Goal: Task Accomplishment & Management: Complete application form

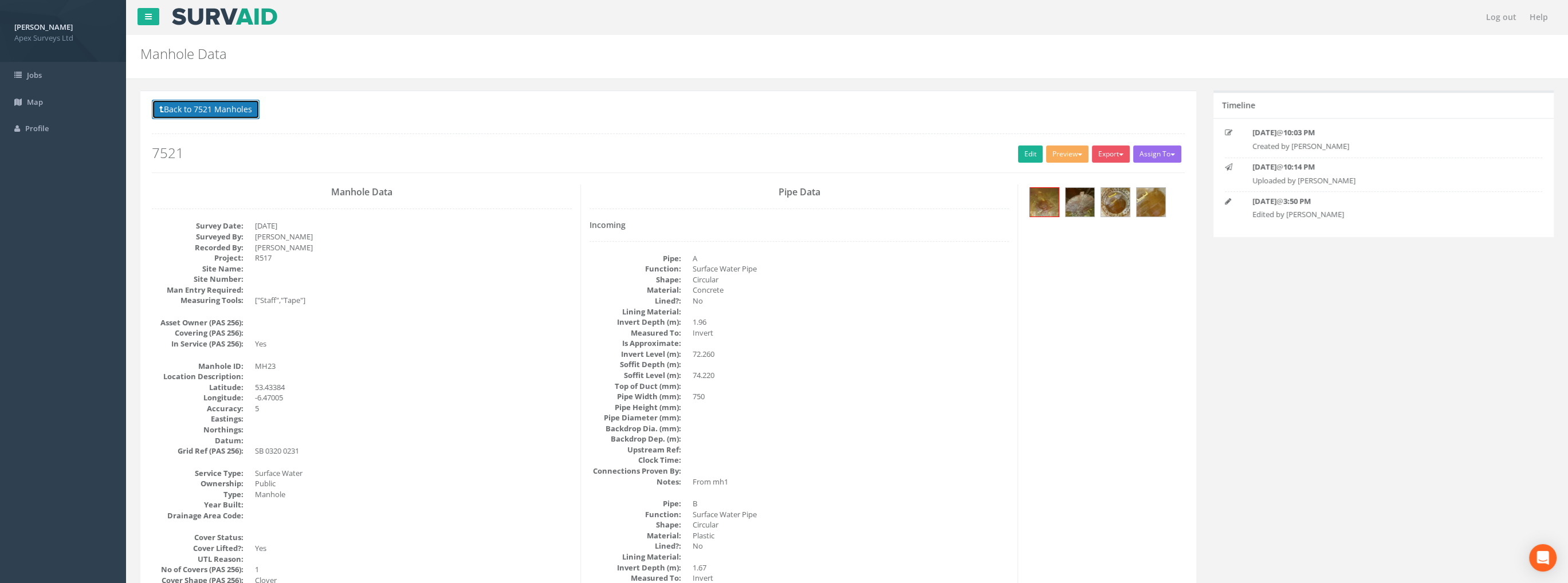
click at [224, 110] on button "Back to 7521 Manholes" at bounding box center [206, 109] width 107 height 20
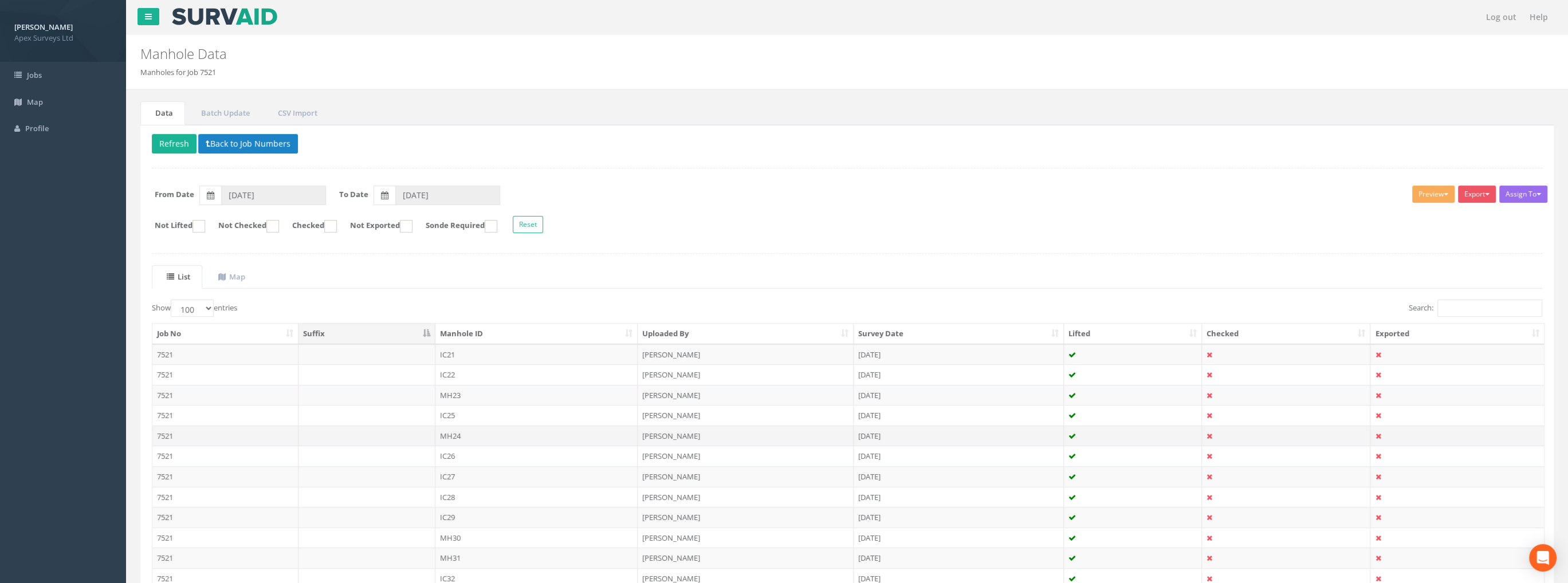
click at [452, 432] on td "MH24" at bounding box center [537, 435] width 203 height 20
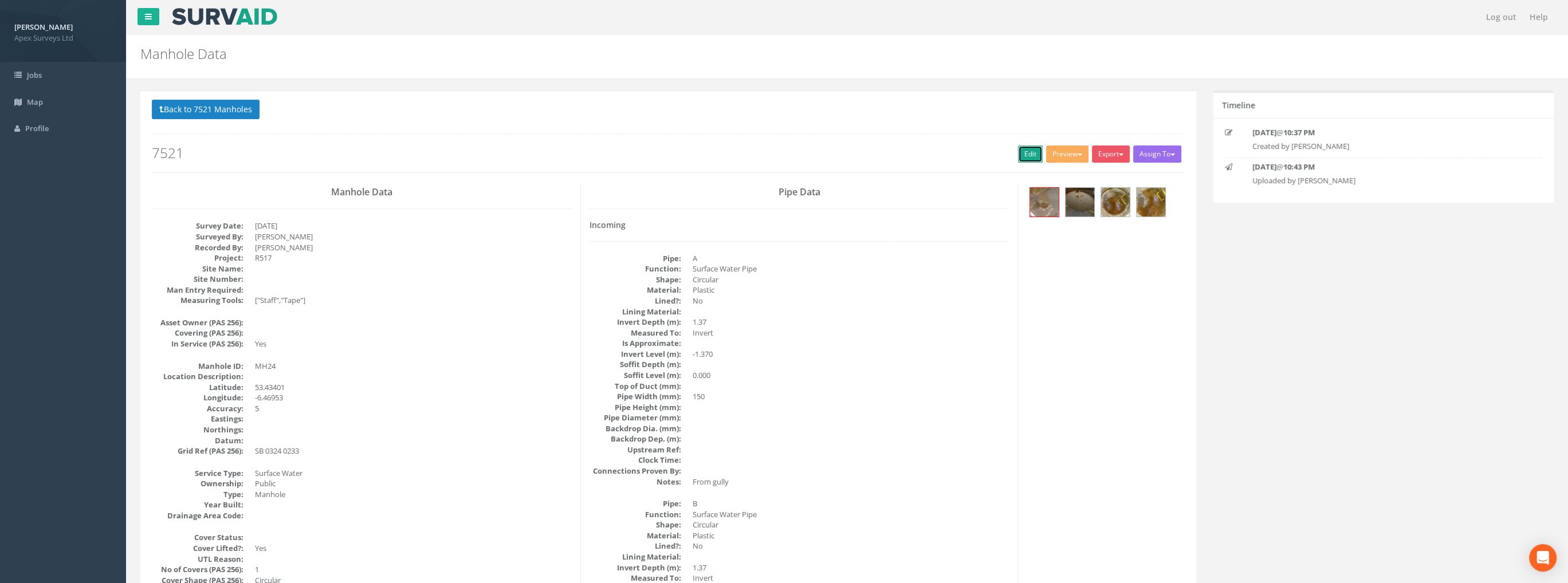
click at [1018, 153] on link "Edit" at bounding box center [1031, 154] width 25 height 17
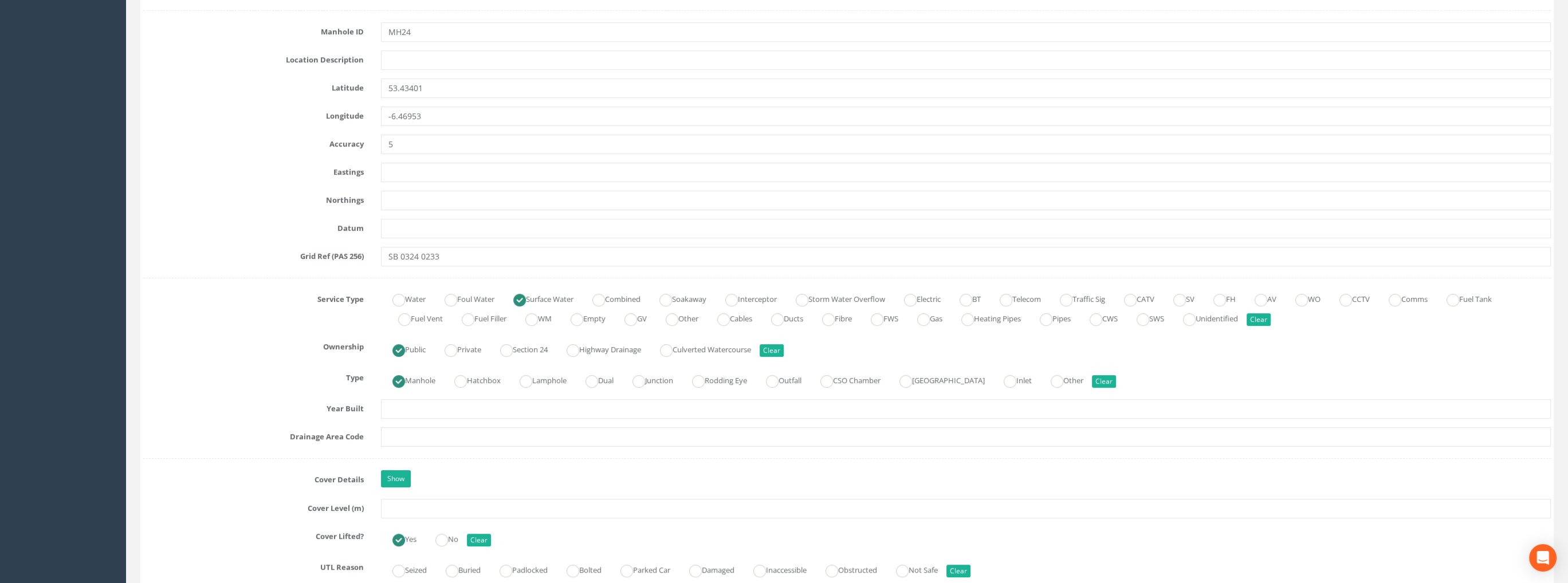
scroll to position [573, 0]
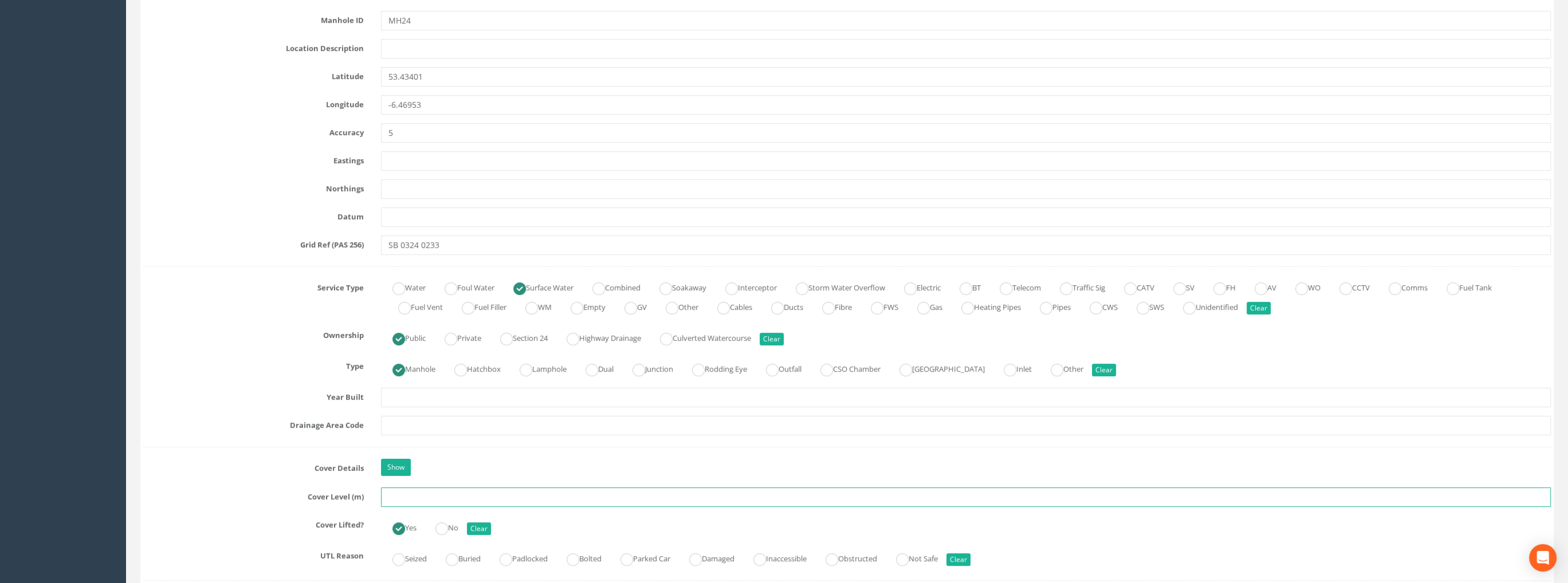
click at [412, 495] on input "text" at bounding box center [966, 497] width 1170 height 20
click at [399, 497] on input "text" at bounding box center [966, 497] width 1170 height 20
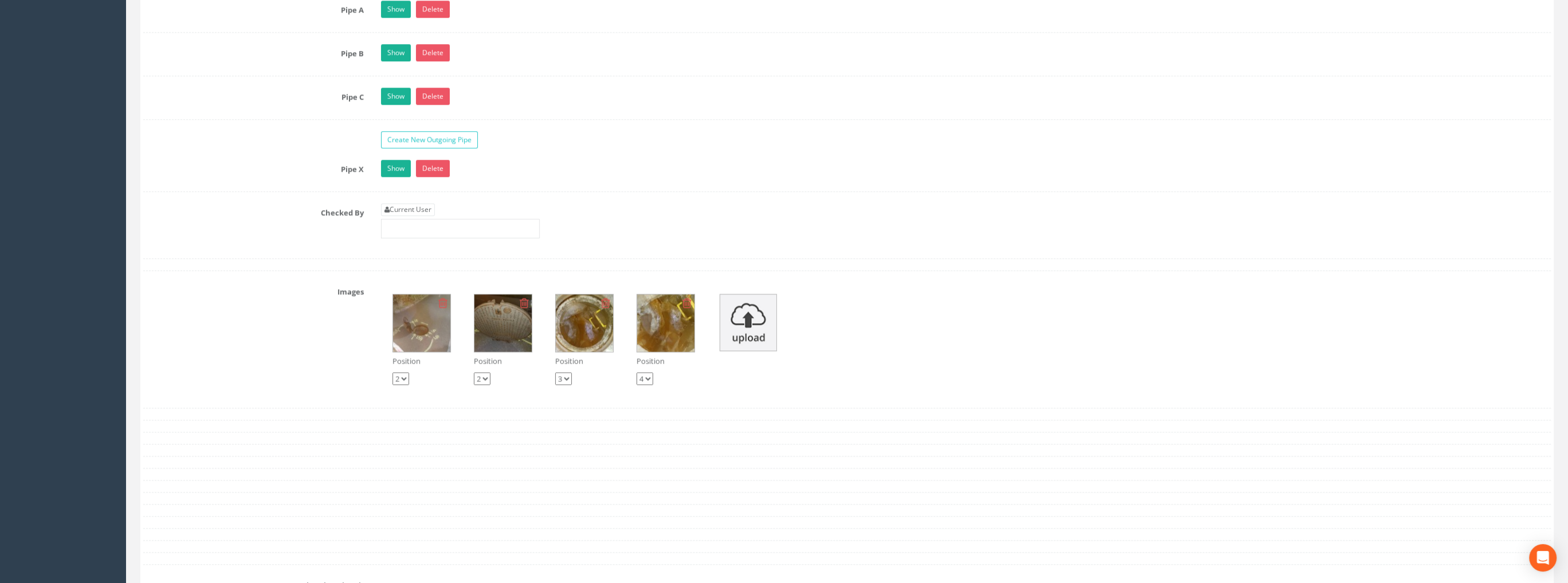
scroll to position [1890, 0]
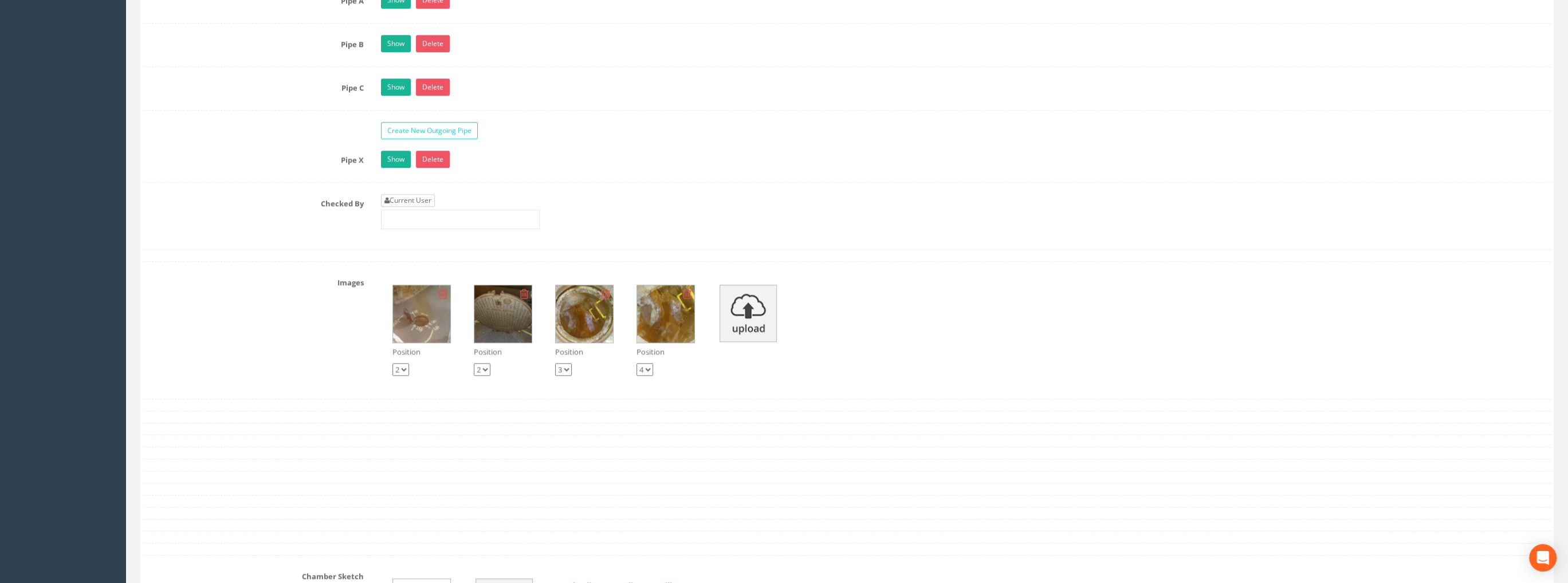
type input "73.64"
click at [396, 196] on link "Current User" at bounding box center [408, 200] width 54 height 12
type input "[PERSON_NAME]"
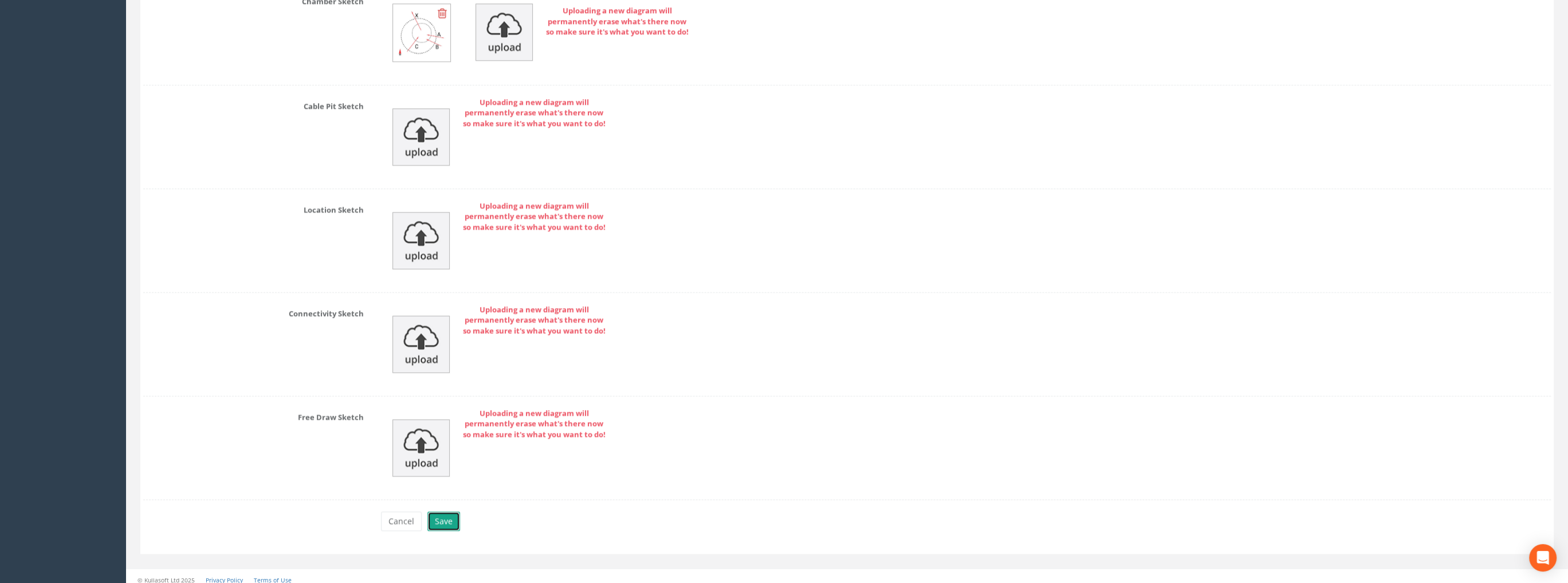
click at [450, 515] on button "Save" at bounding box center [444, 521] width 33 height 20
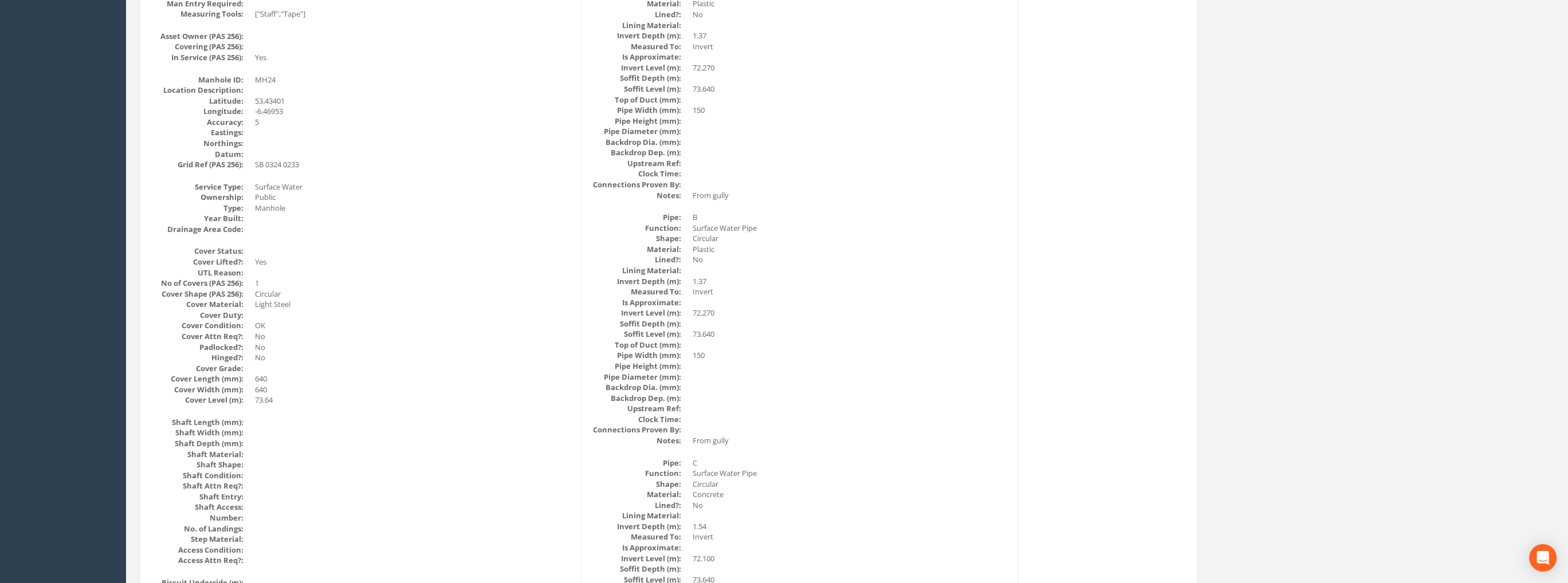
scroll to position [0, 0]
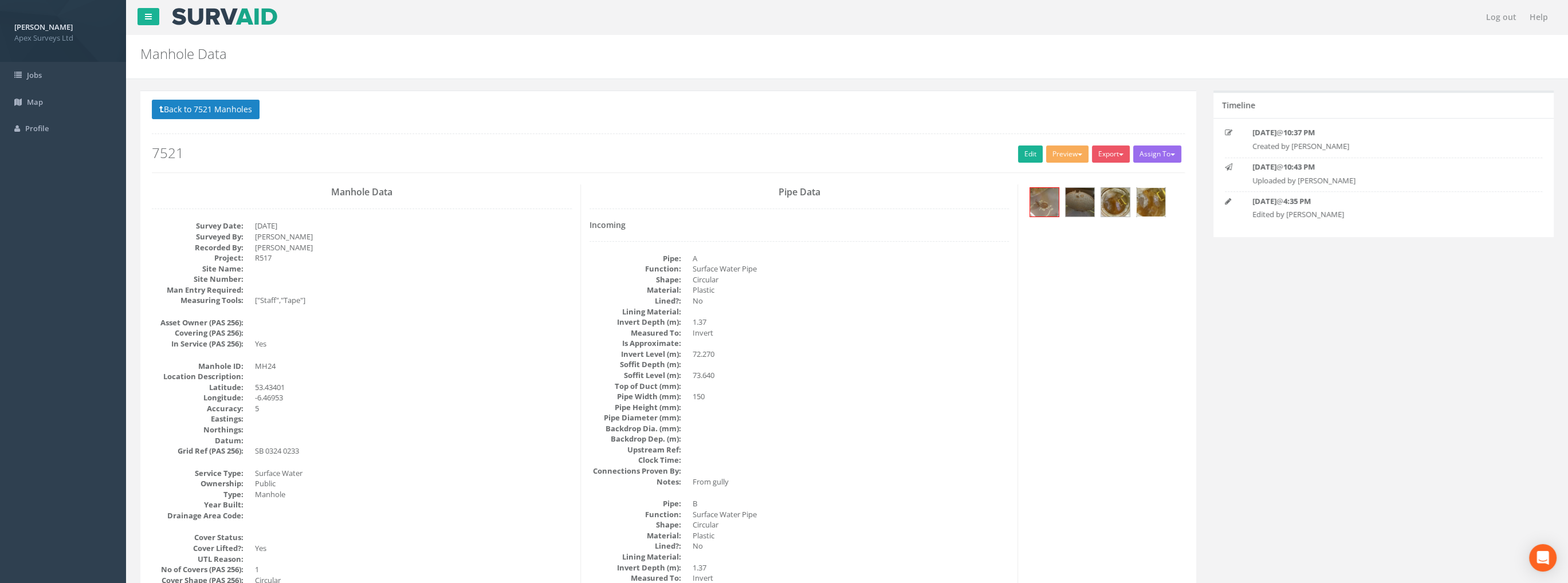
click at [1157, 190] on img at bounding box center [1151, 202] width 28 height 28
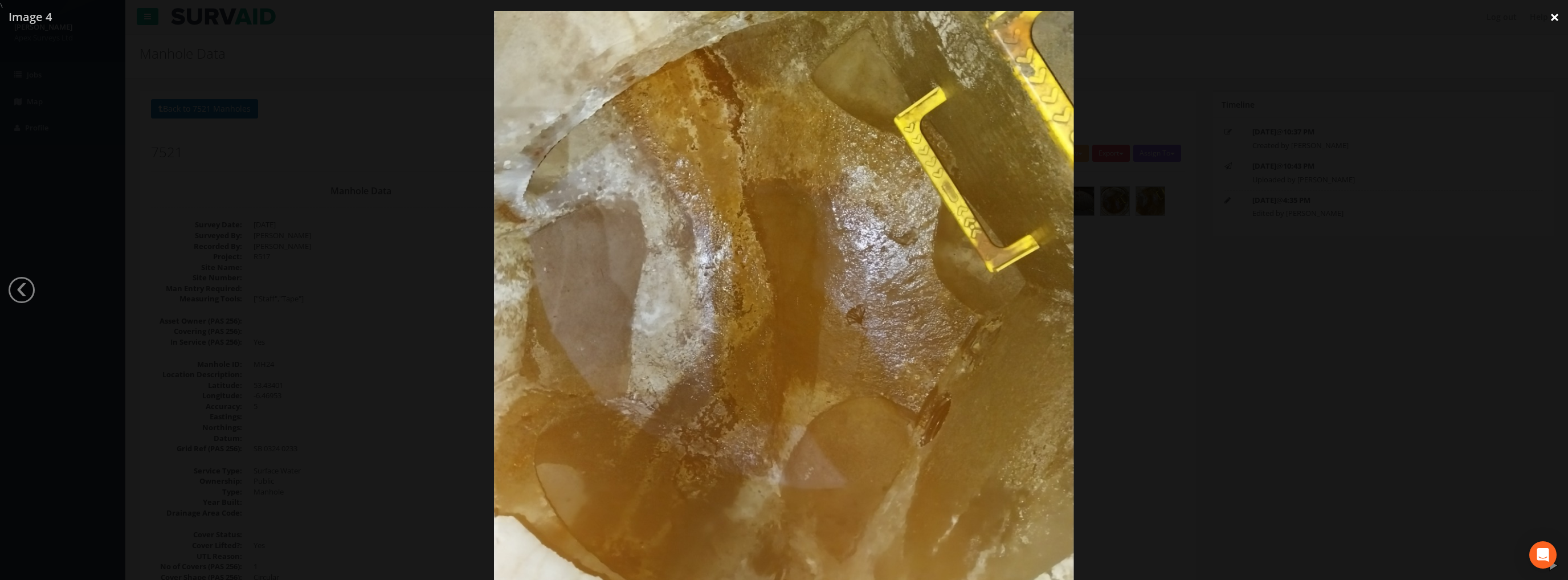
click at [1548, 20] on link "×" at bounding box center [1554, 17] width 27 height 34
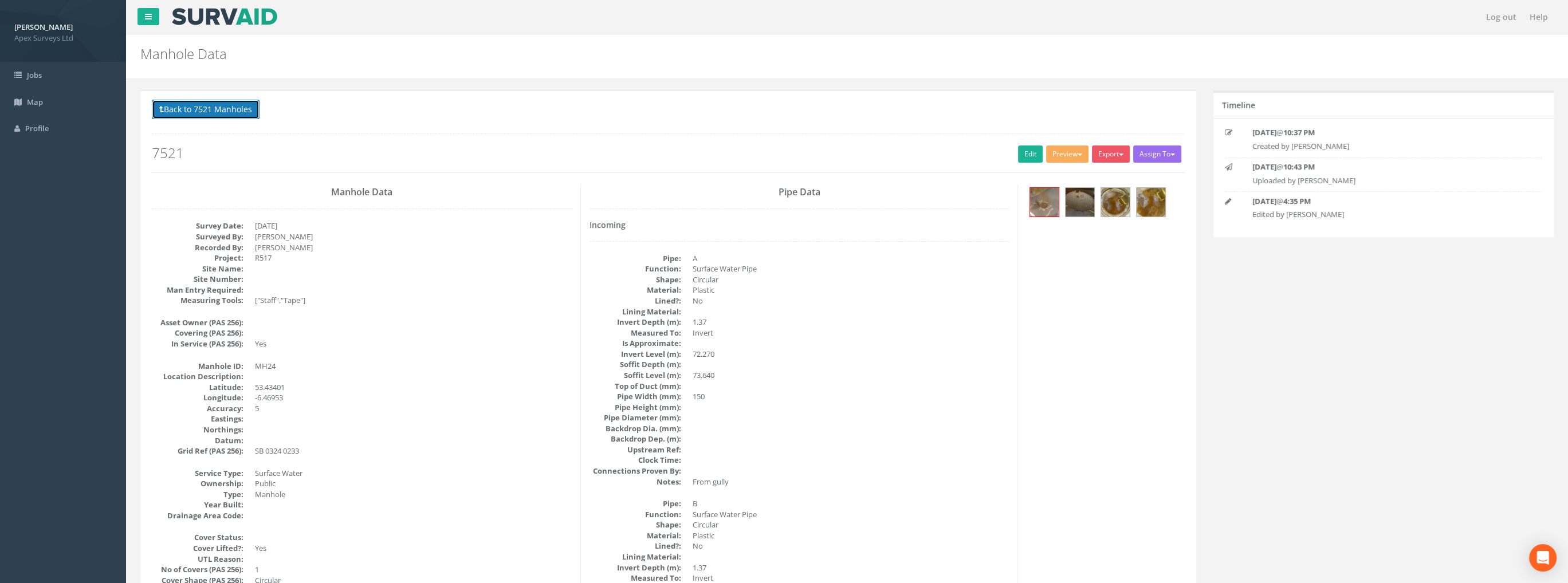
click at [207, 108] on button "Back to 7521 Manholes" at bounding box center [206, 109] width 107 height 20
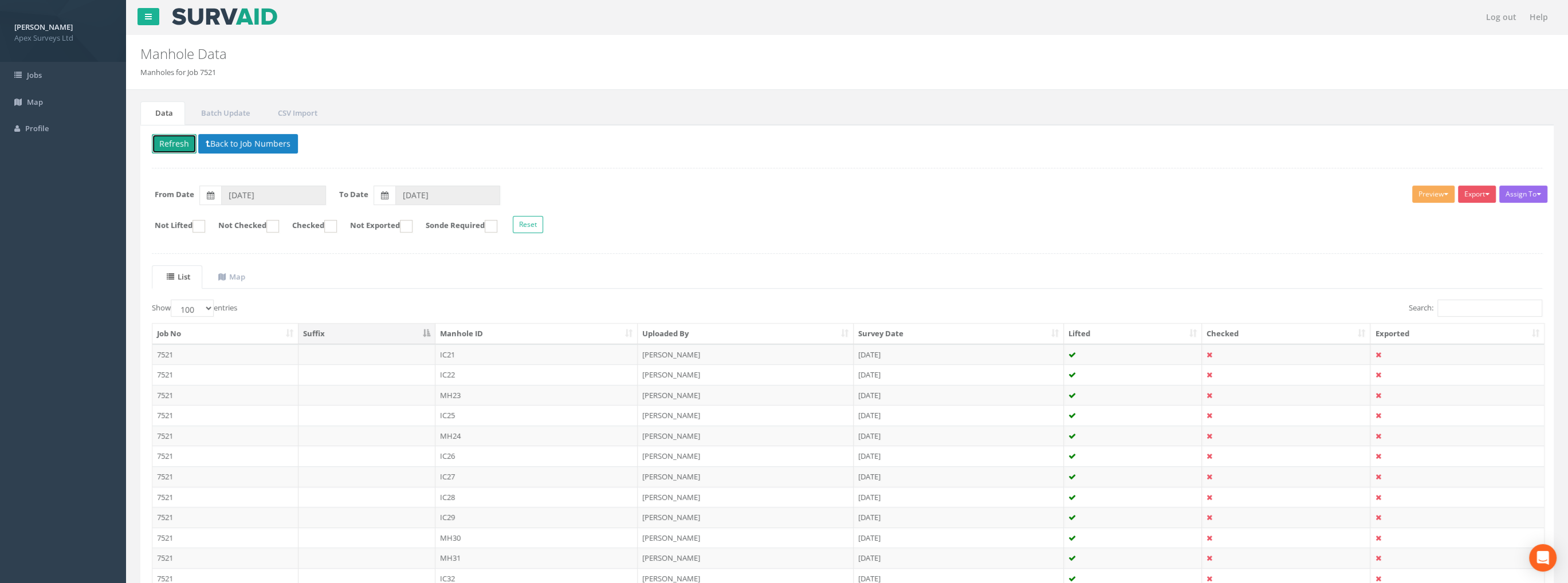
click at [180, 143] on button "Refresh" at bounding box center [174, 144] width 44 height 20
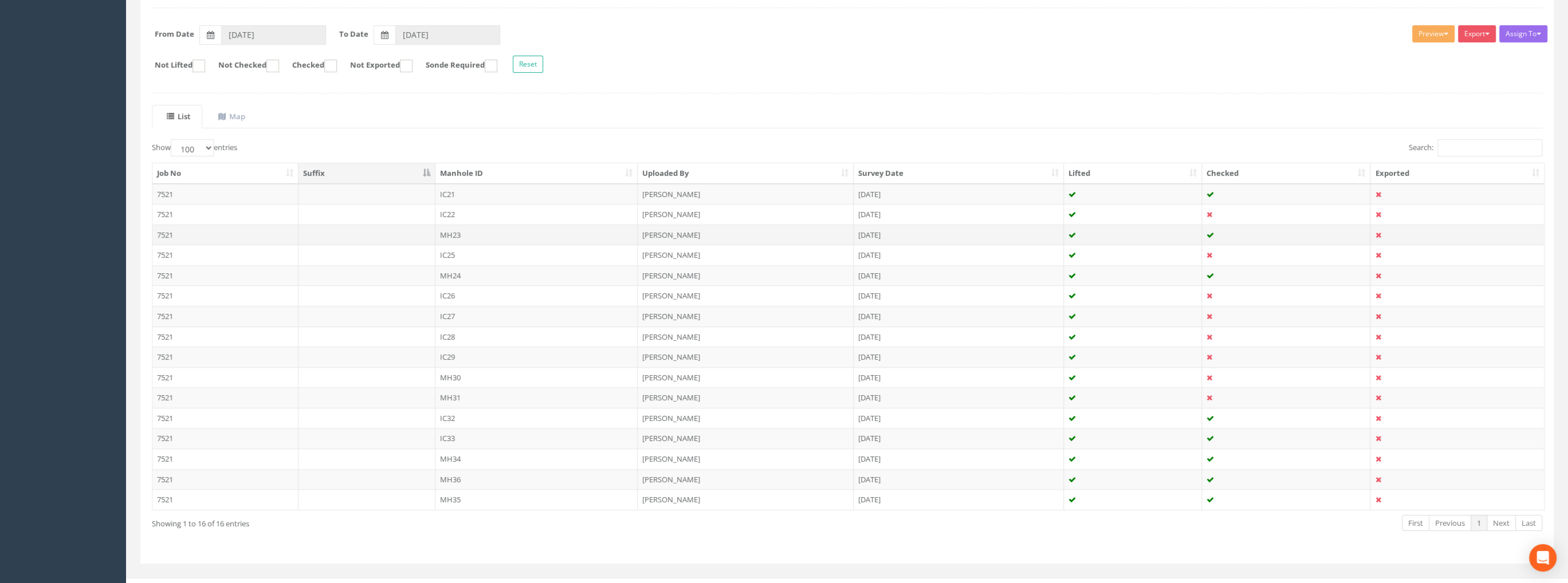
scroll to position [174, 0]
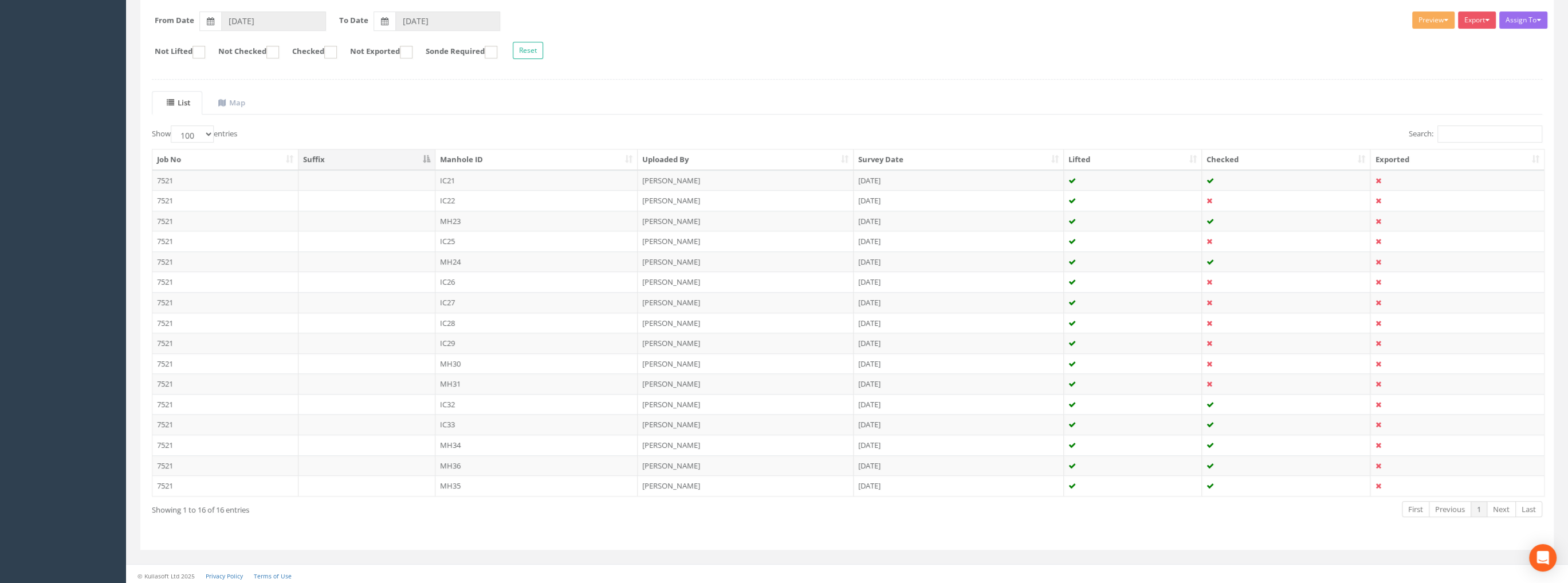
click at [1244, 154] on th "Checked" at bounding box center [1286, 159] width 169 height 20
click at [1360, 159] on th "Checked" at bounding box center [1286, 159] width 169 height 20
click at [457, 196] on td "IC22" at bounding box center [537, 200] width 203 height 20
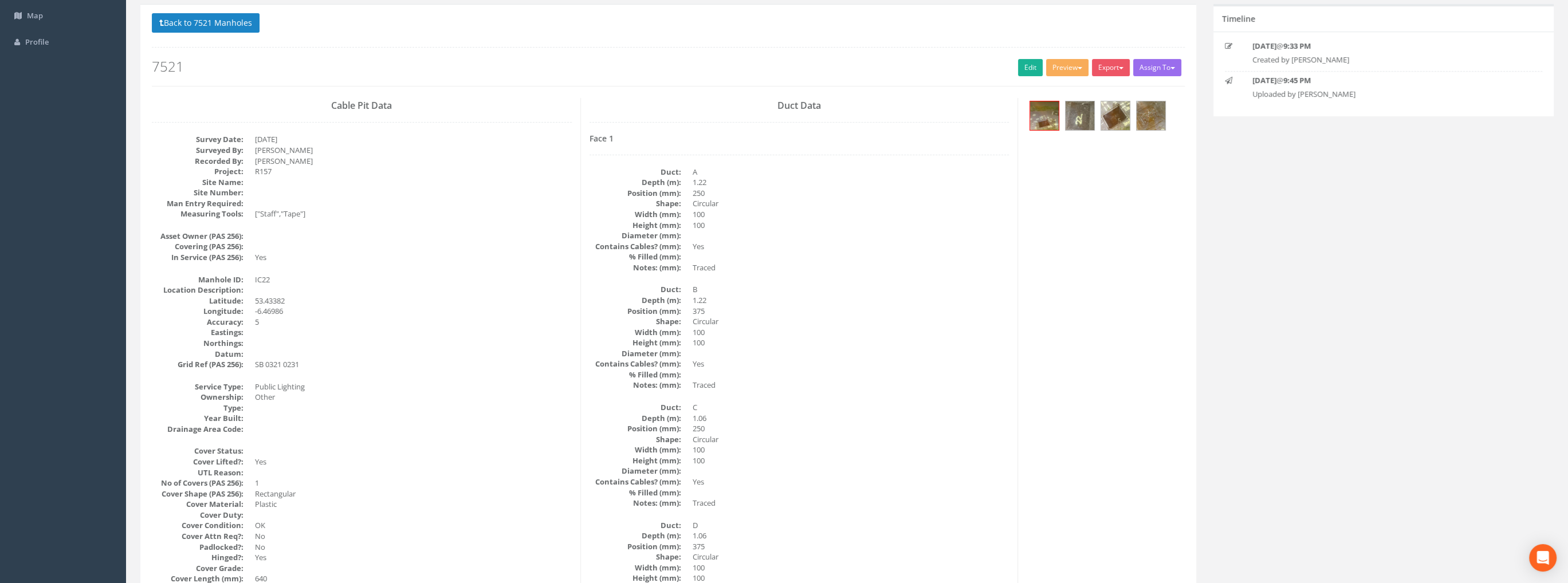
scroll to position [0, 0]
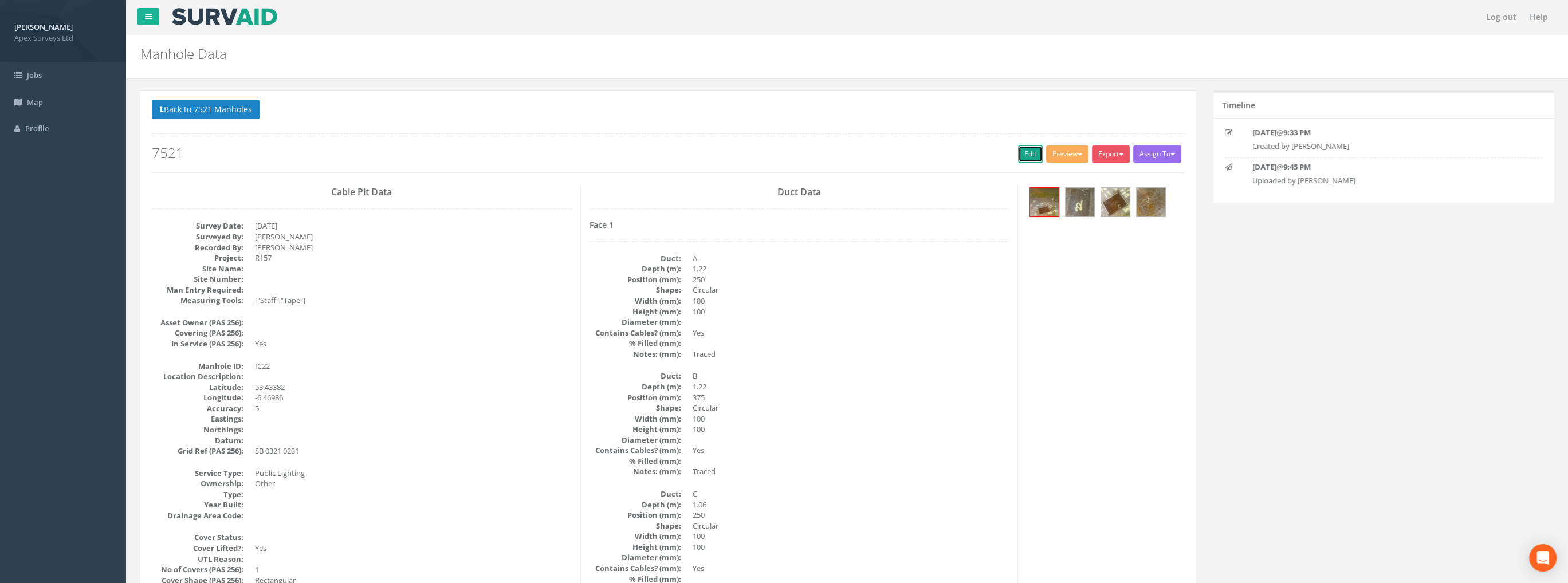
click at [1020, 149] on link "Edit" at bounding box center [1031, 154] width 25 height 17
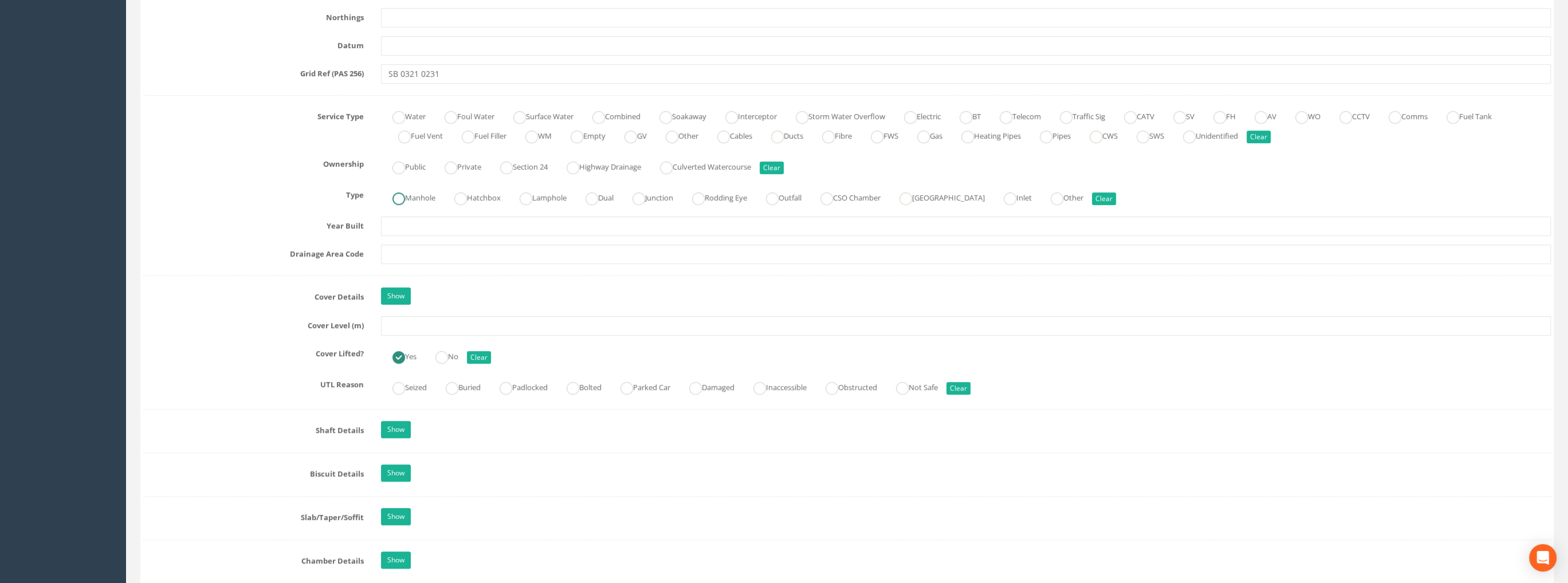
scroll to position [744, 0]
click at [392, 325] on input "text" at bounding box center [966, 325] width 1170 height 20
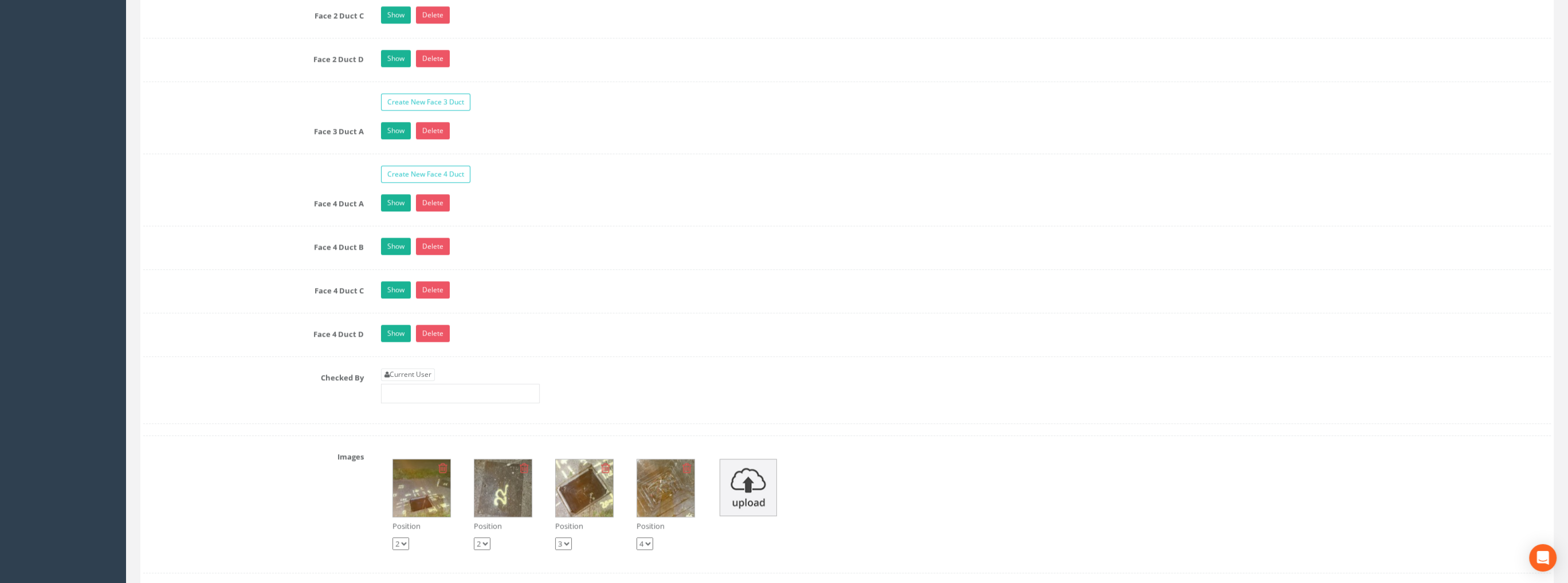
scroll to position [2176, 0]
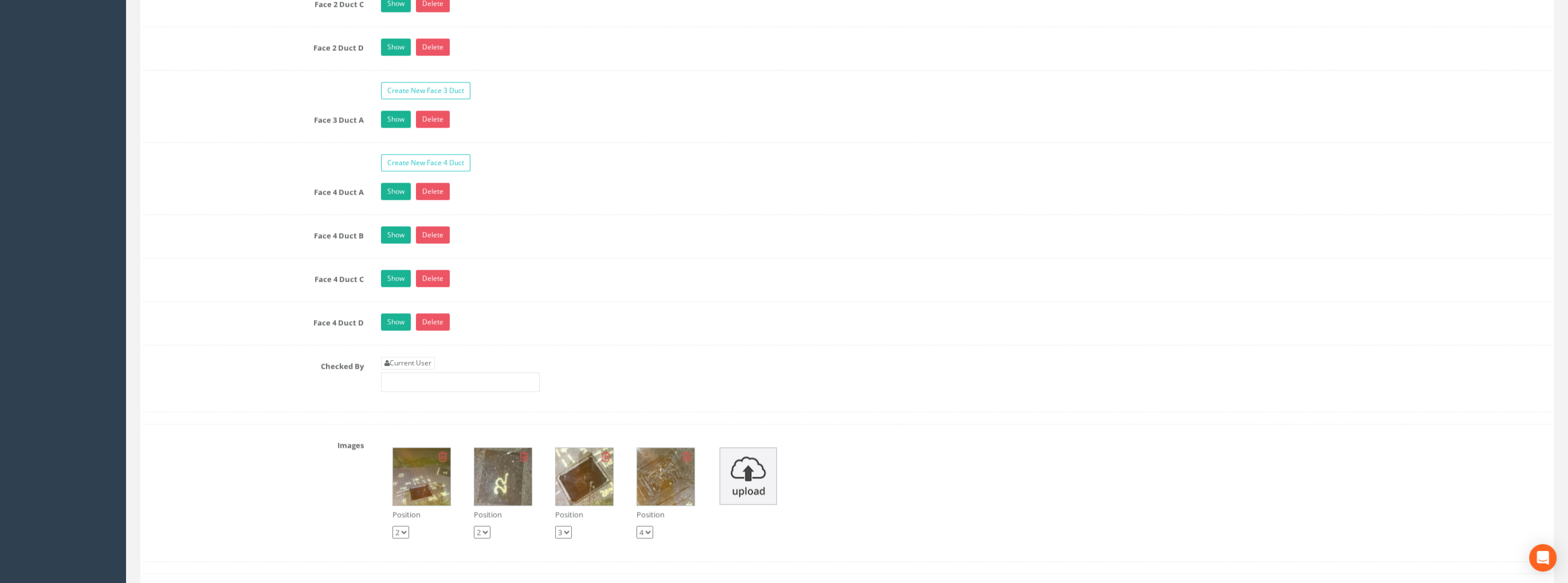
type input "73.99"
click at [419, 372] on input "text" at bounding box center [460, 382] width 159 height 20
click at [415, 357] on link "Current User" at bounding box center [408, 363] width 54 height 12
type input "[PERSON_NAME]"
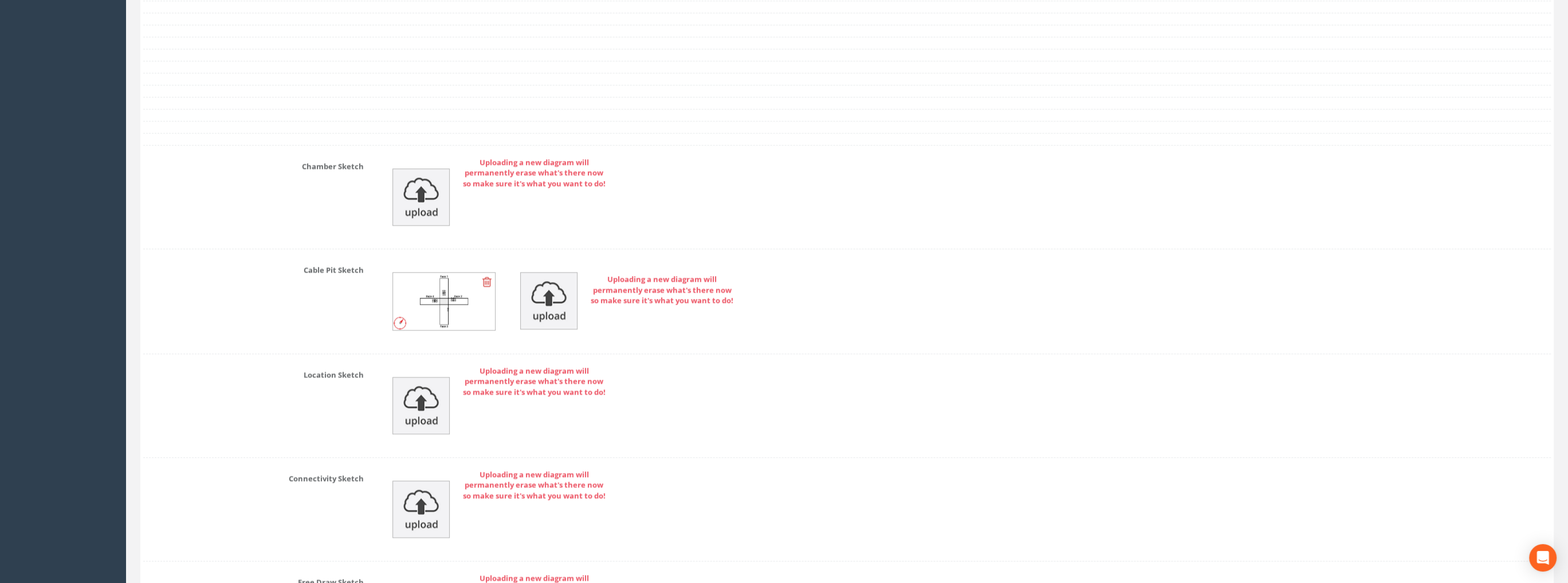
scroll to position [2911, 0]
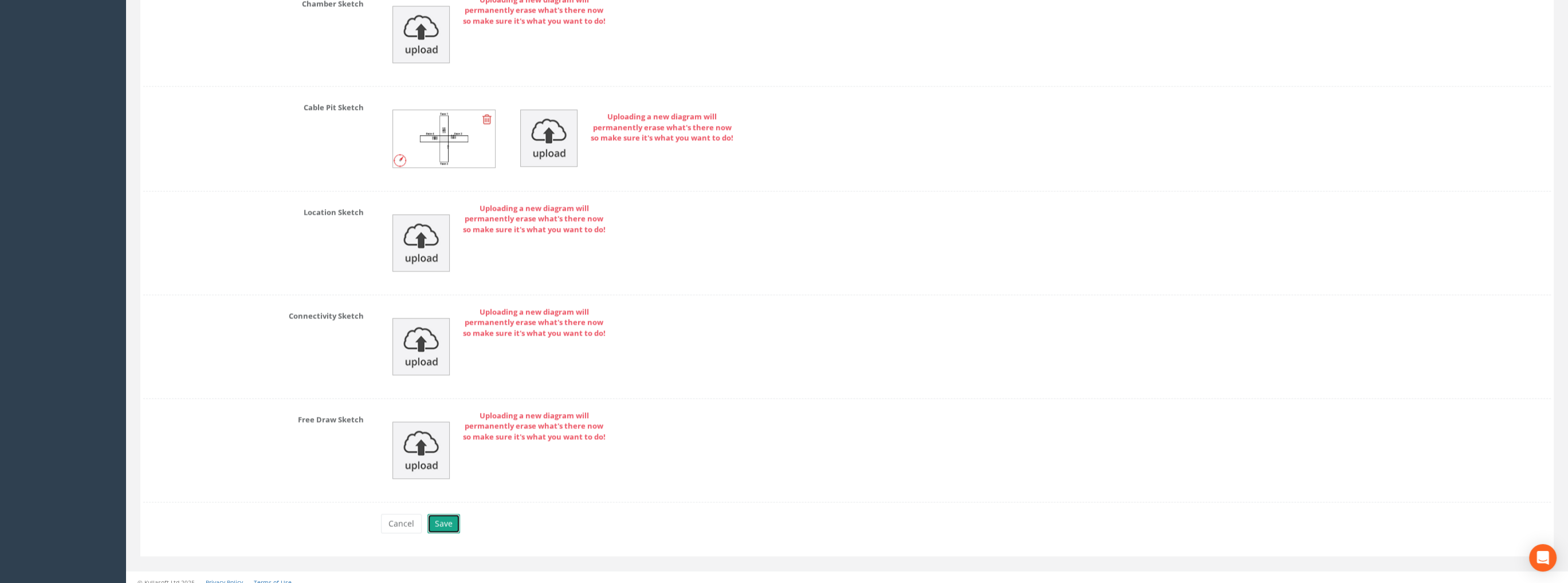
click at [442, 514] on button "Save" at bounding box center [444, 524] width 33 height 20
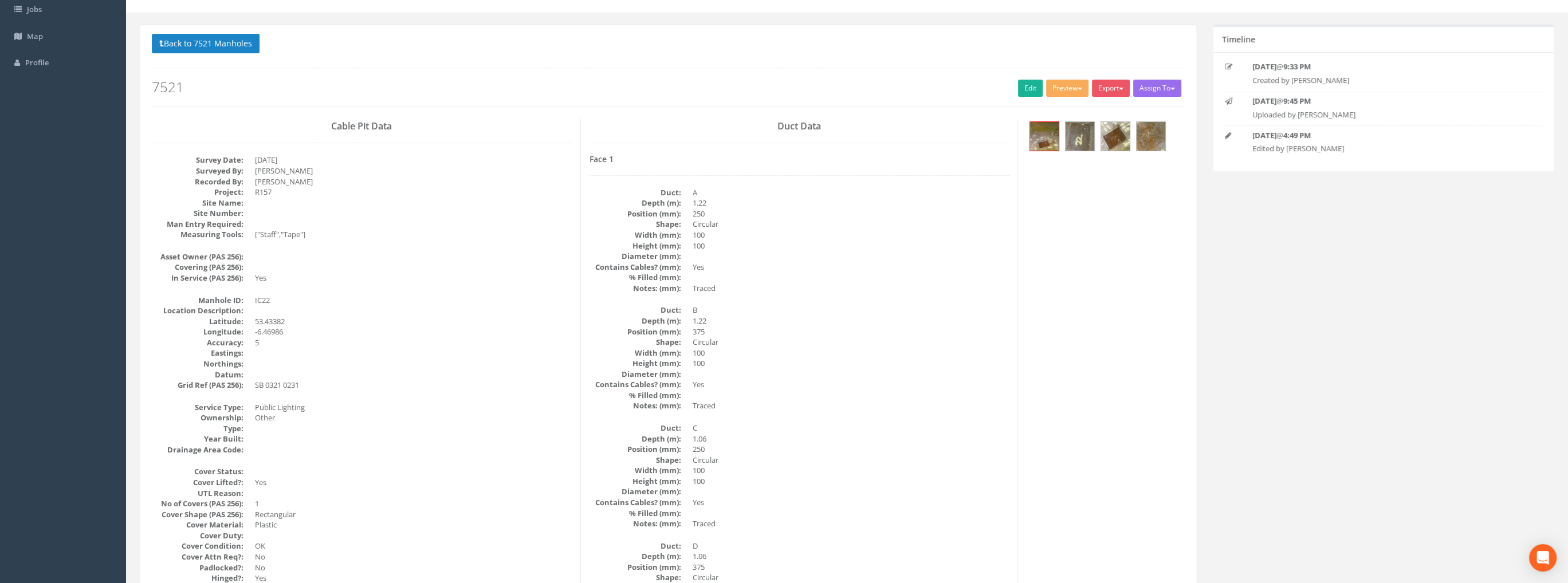
scroll to position [0, 0]
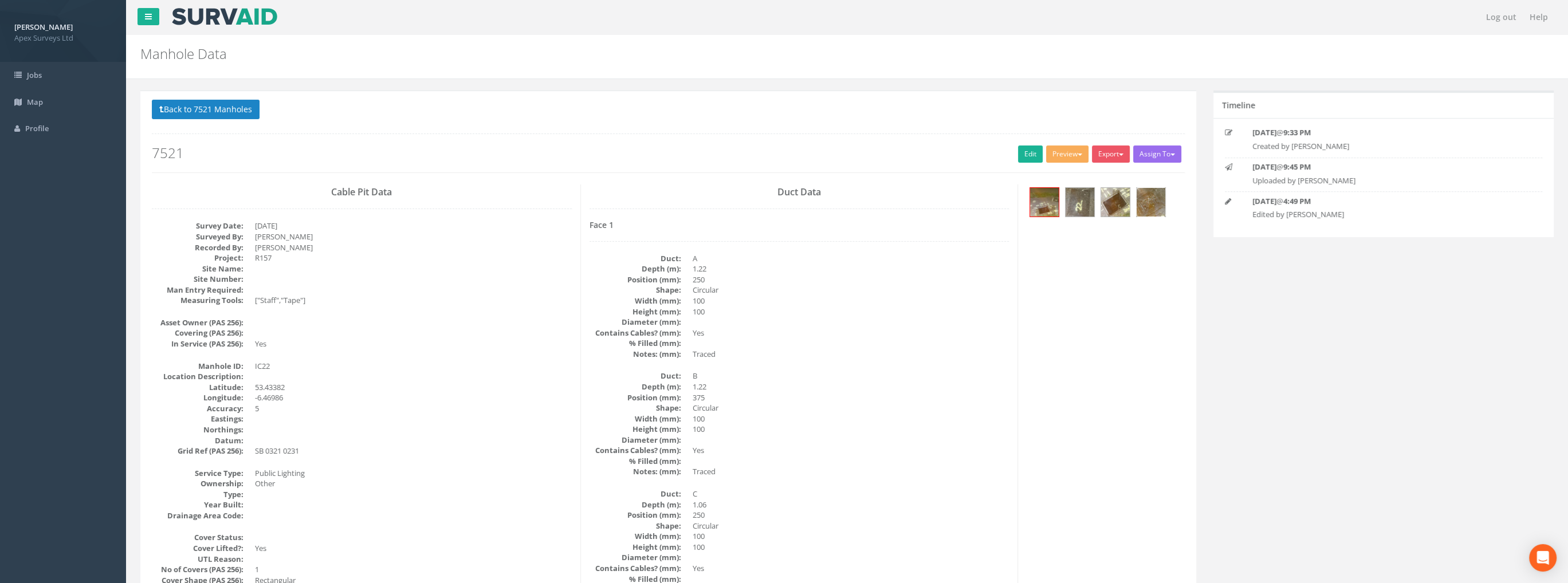
click at [1150, 204] on img at bounding box center [1151, 202] width 28 height 28
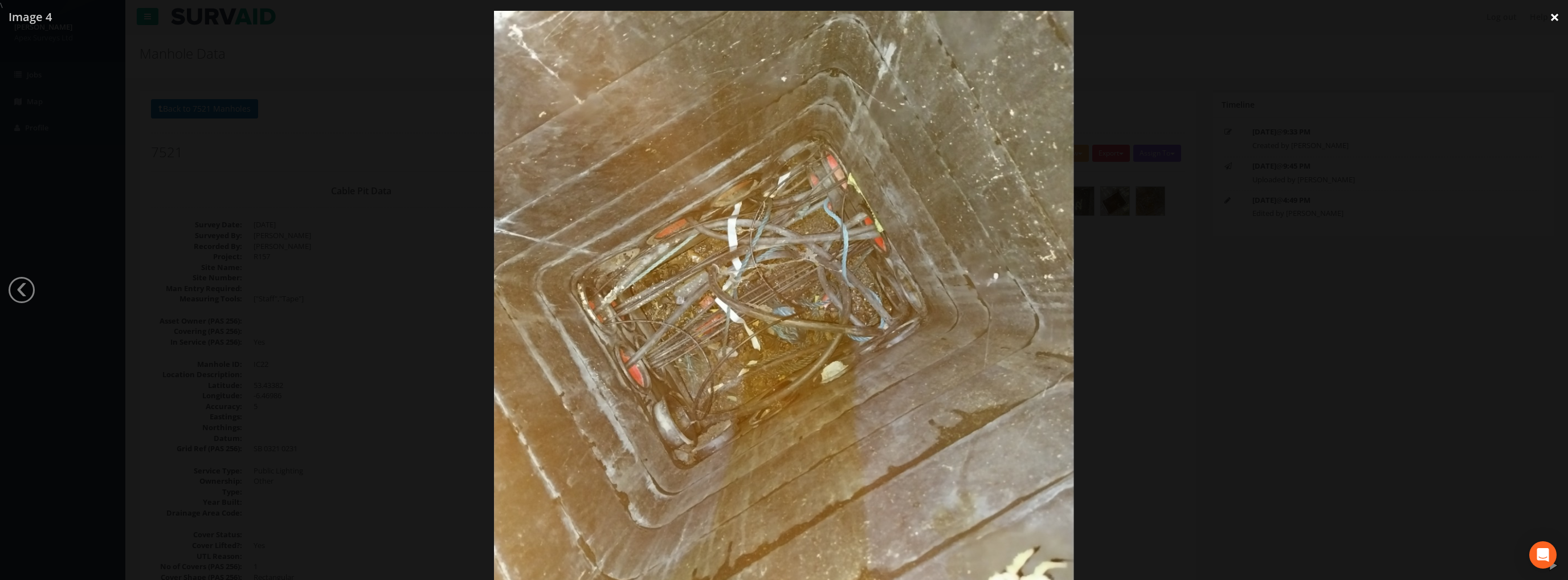
drag, startPoint x: 1554, startPoint y: 20, endPoint x: 1546, endPoint y: 22, distance: 8.2
click at [1553, 20] on link "×" at bounding box center [1554, 17] width 27 height 34
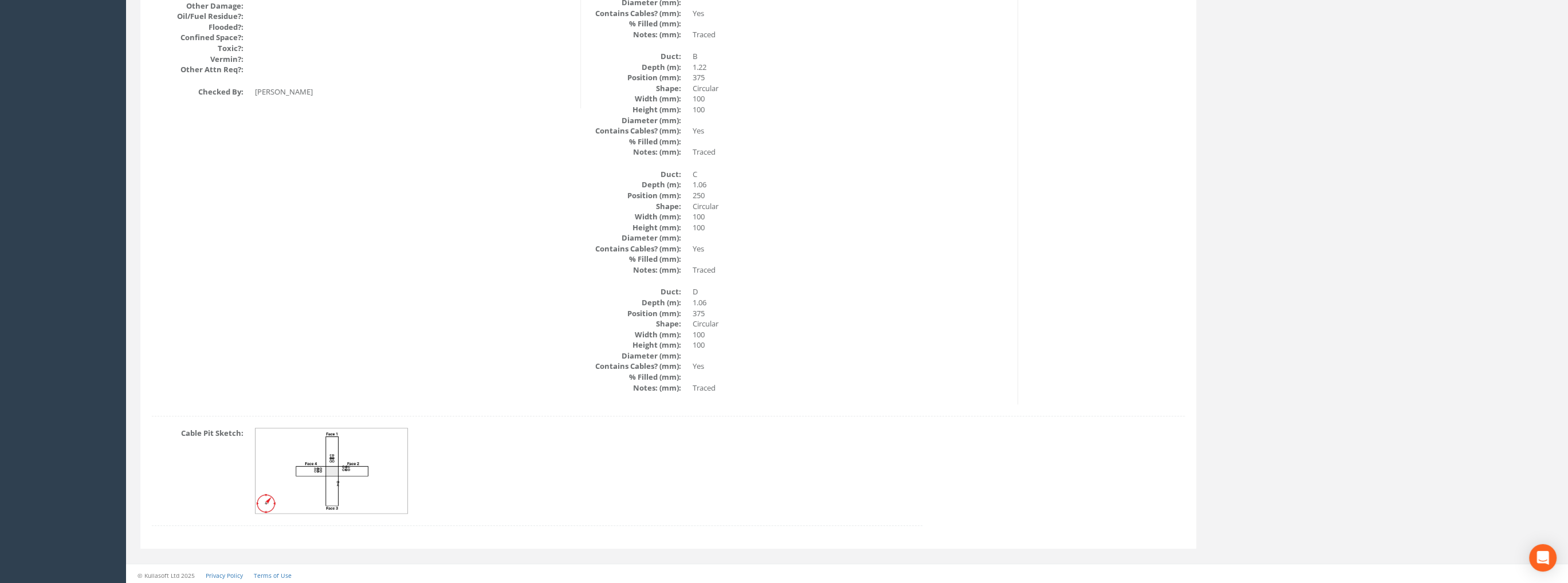
scroll to position [1478, 0]
click at [343, 454] on img at bounding box center [332, 469] width 153 height 85
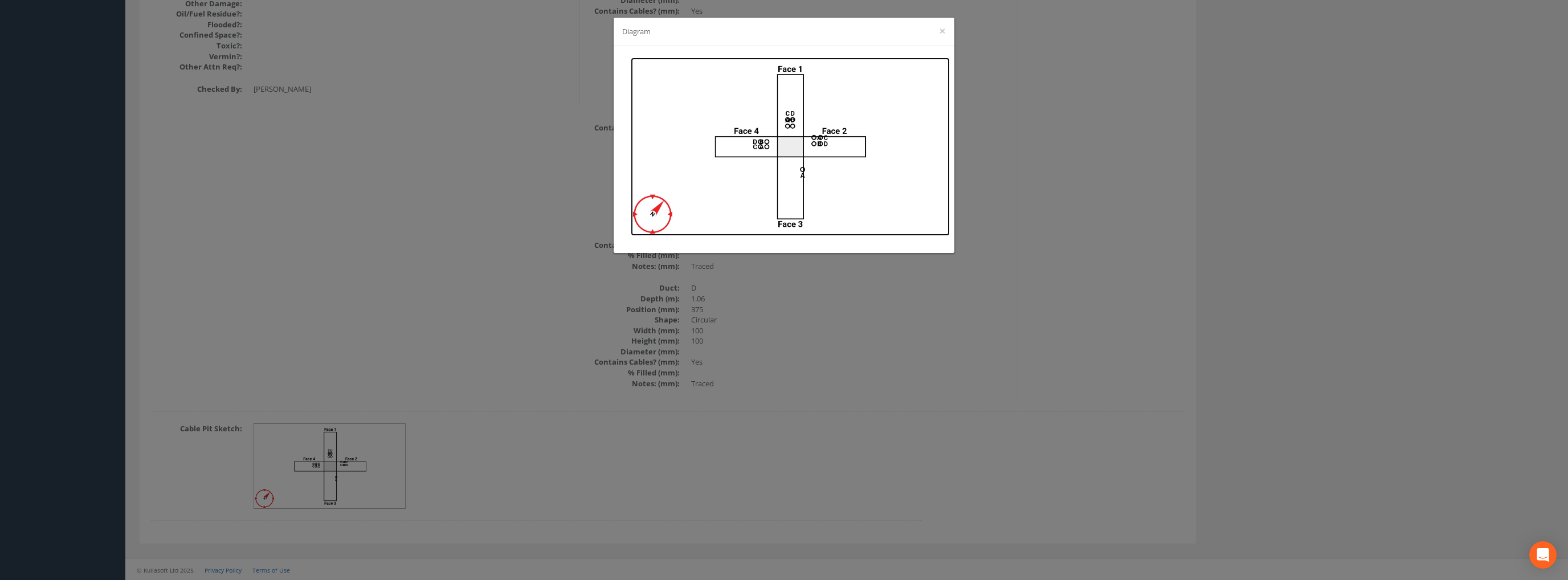
click at [778, 142] on img at bounding box center [790, 147] width 319 height 178
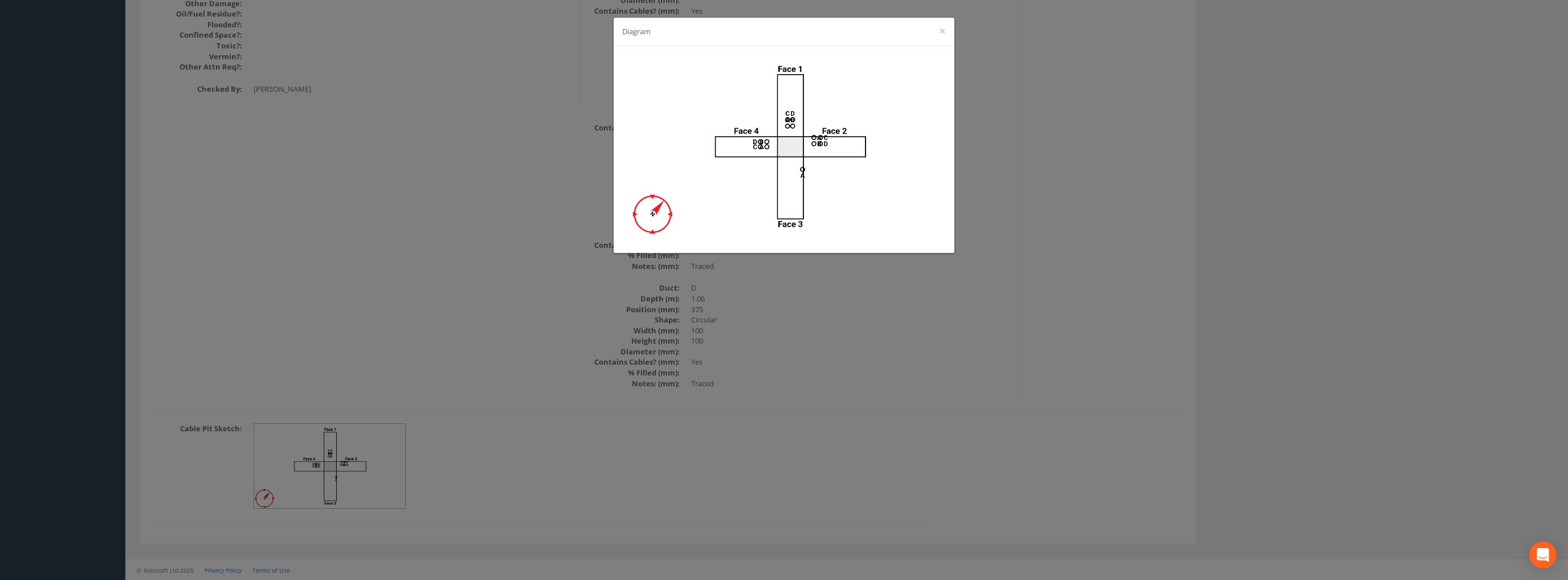
click at [1084, 365] on div "Diagram ×" at bounding box center [784, 290] width 1568 height 580
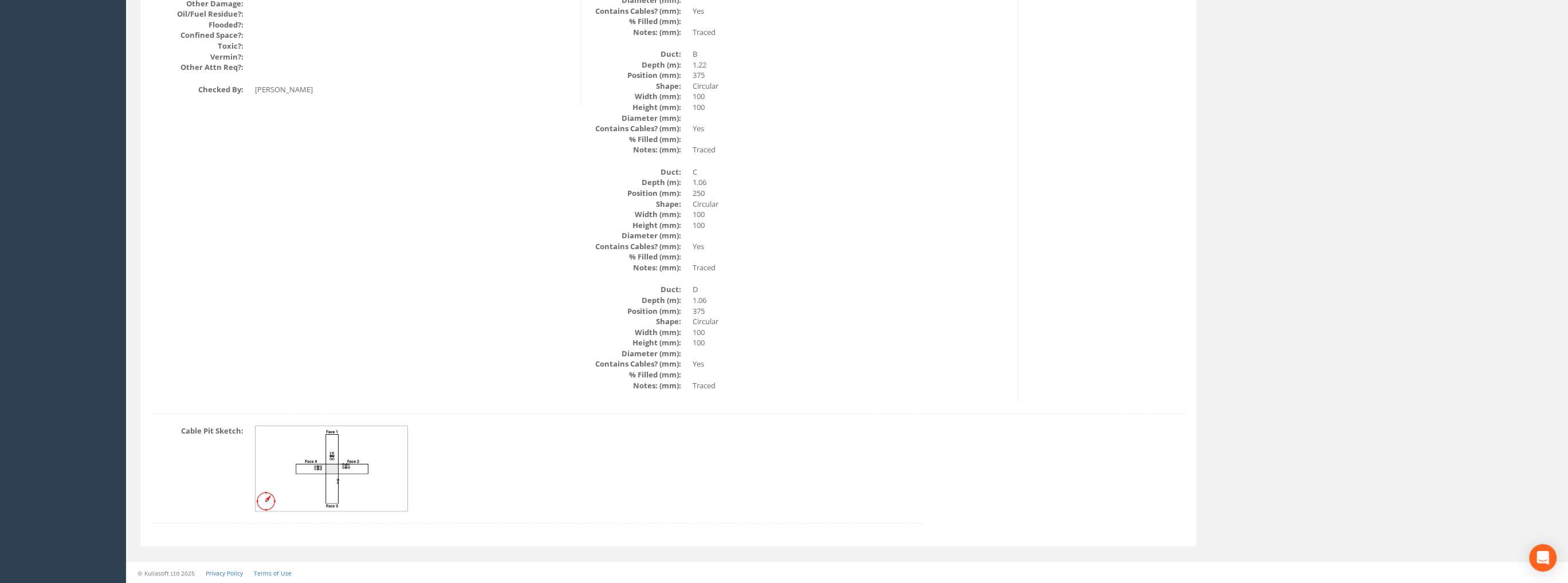
click at [337, 436] on img at bounding box center [332, 469] width 153 height 85
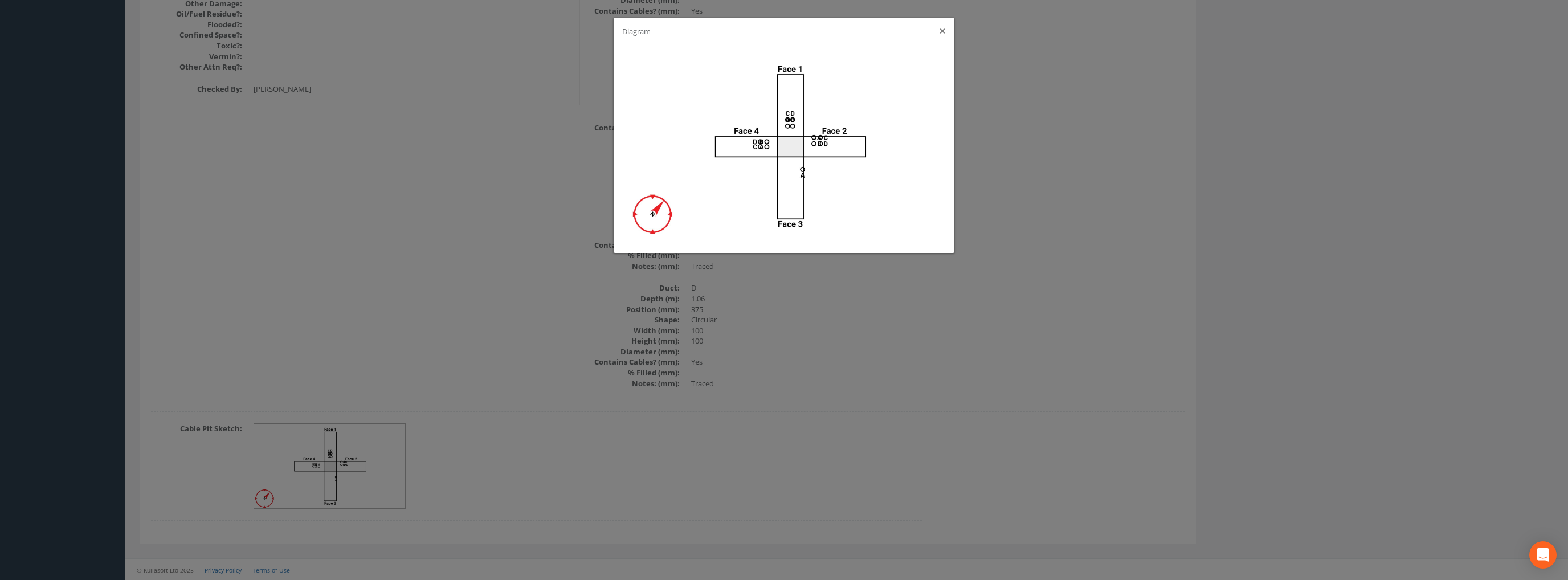
click at [942, 35] on button "×" at bounding box center [942, 31] width 7 height 12
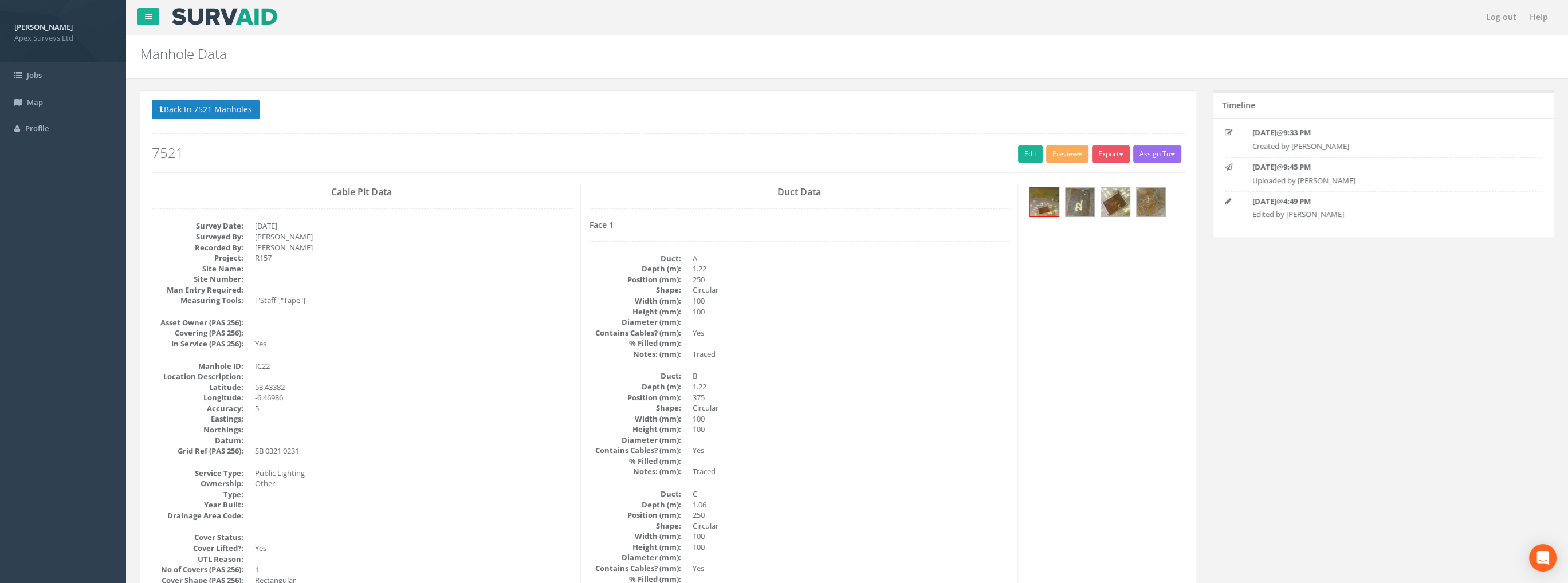
scroll to position [0, 0]
click at [1144, 203] on img at bounding box center [1151, 202] width 28 height 28
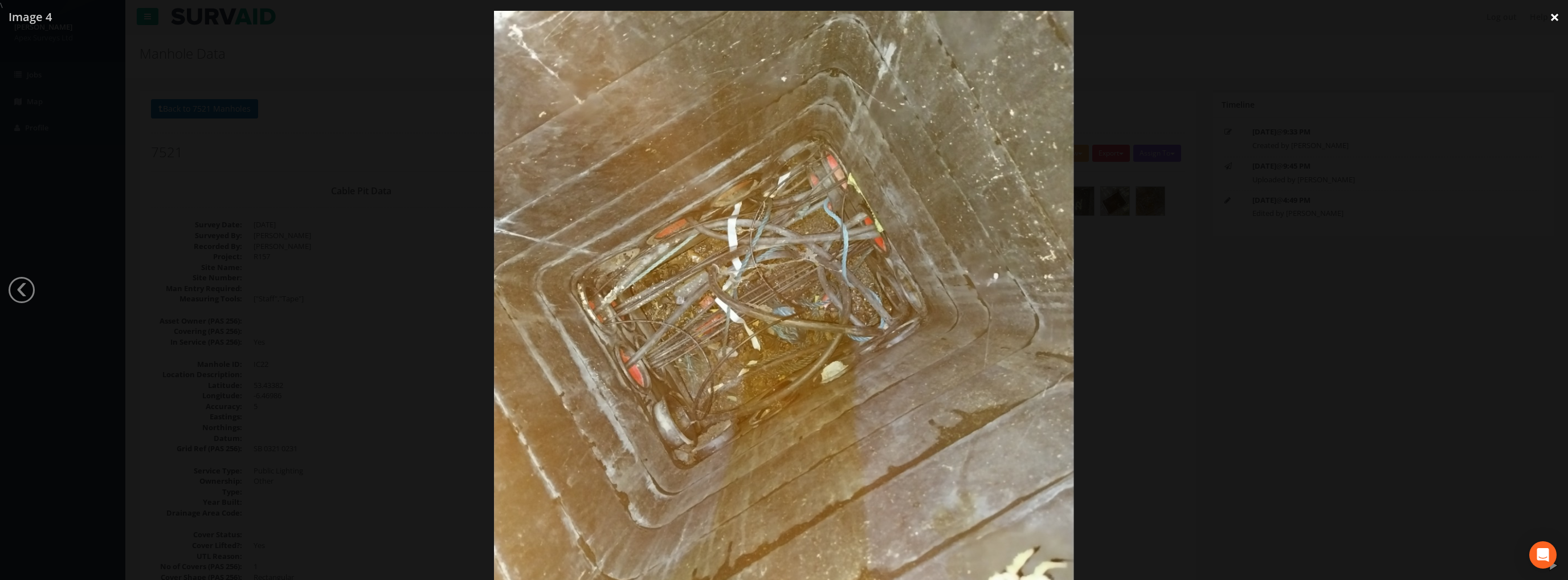
click at [1556, 19] on link "×" at bounding box center [1554, 17] width 27 height 34
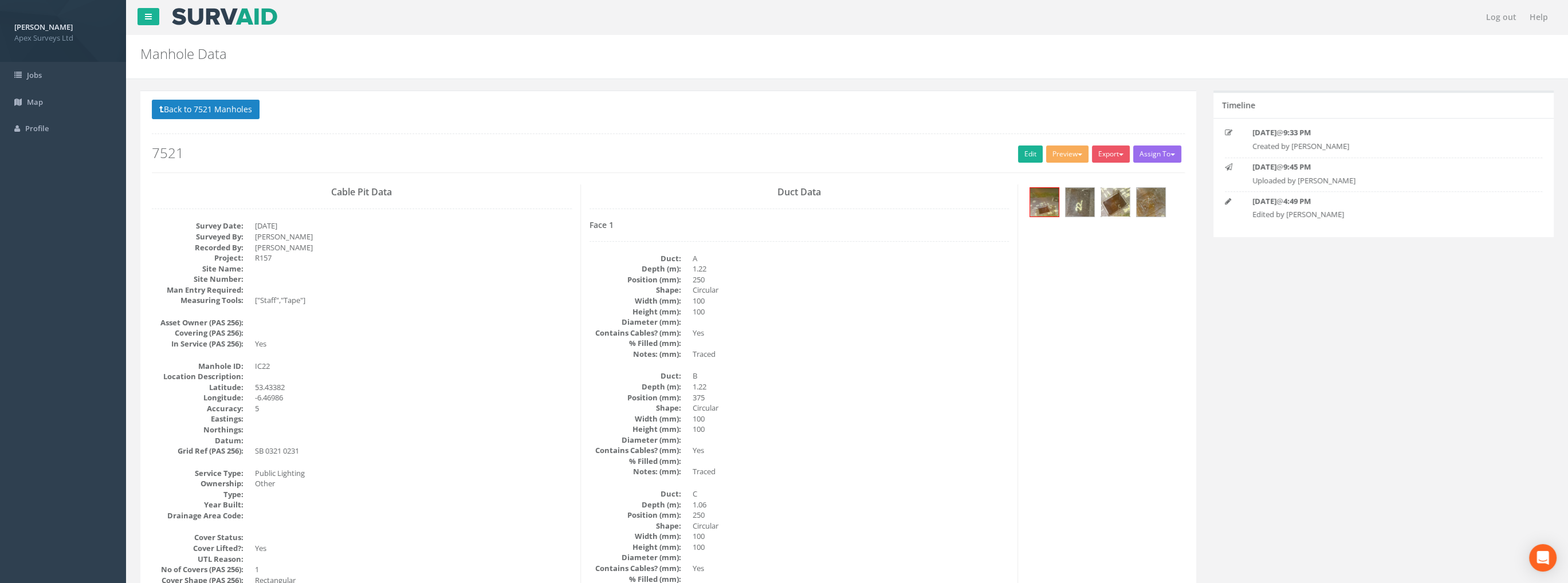
click at [1115, 201] on img at bounding box center [1115, 202] width 28 height 28
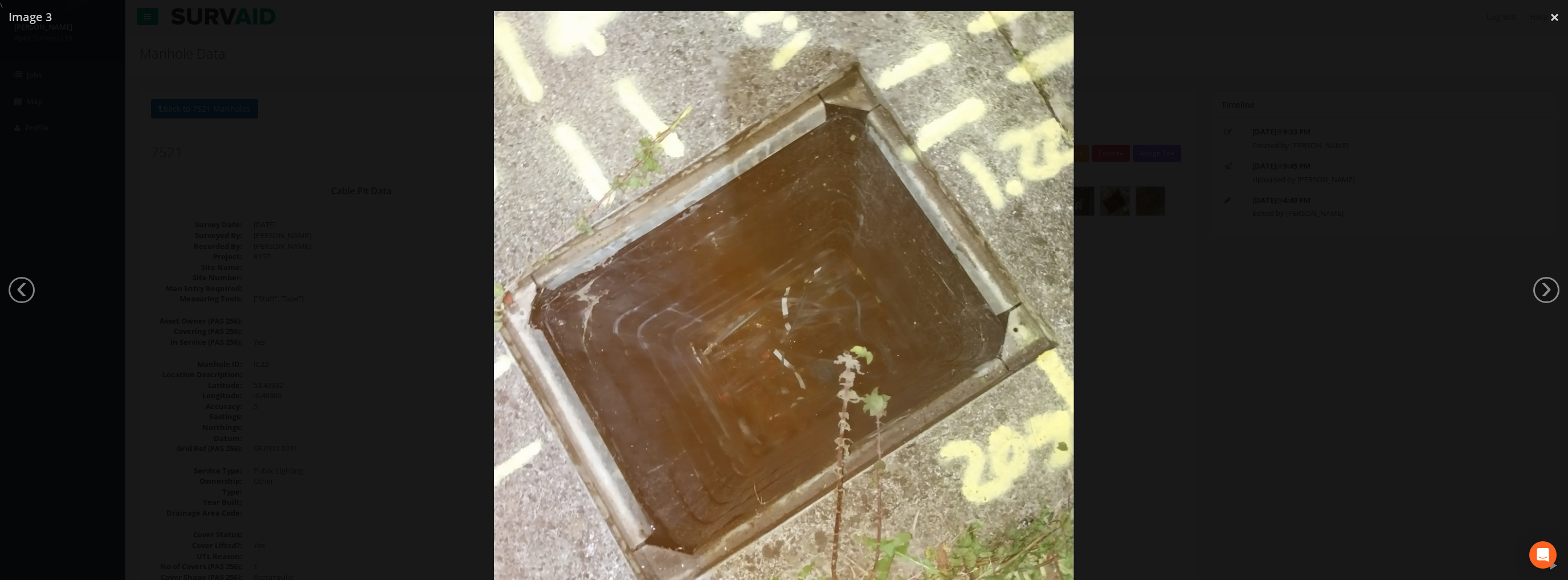
drag, startPoint x: 1550, startPoint y: 15, endPoint x: 1481, endPoint y: 17, distance: 69.0
click at [1550, 15] on link "×" at bounding box center [1554, 17] width 27 height 34
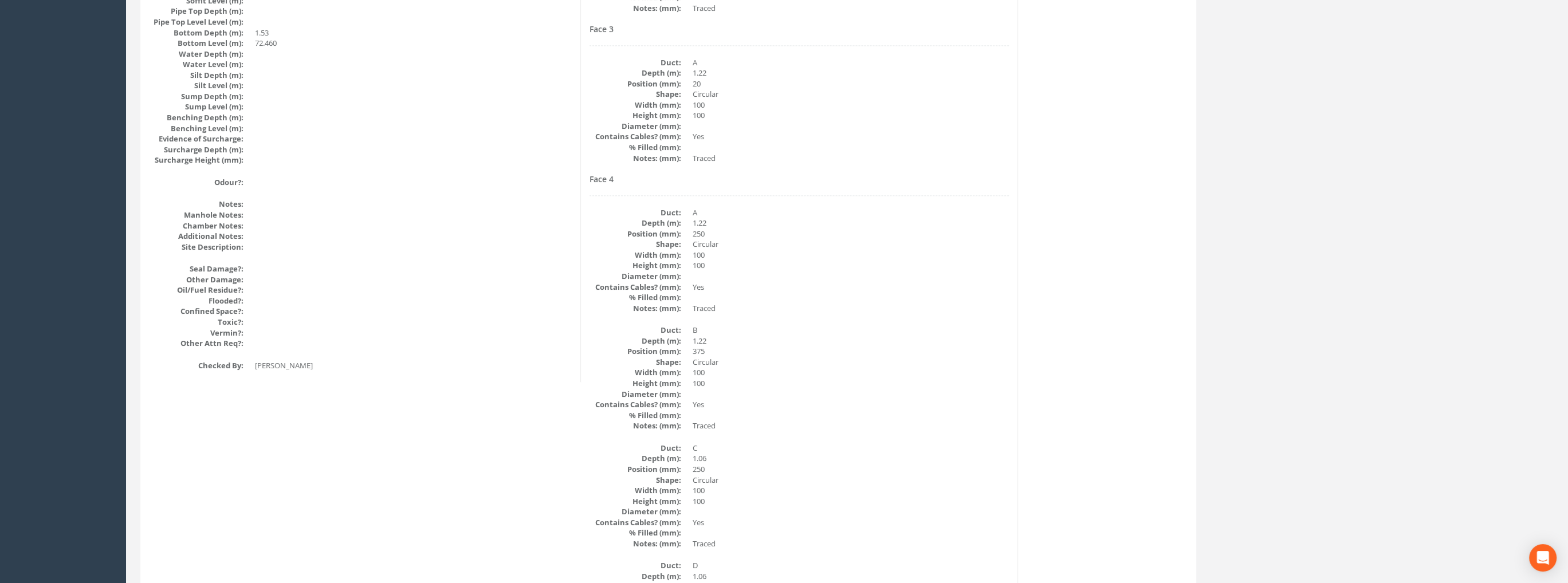
scroll to position [1478, 0]
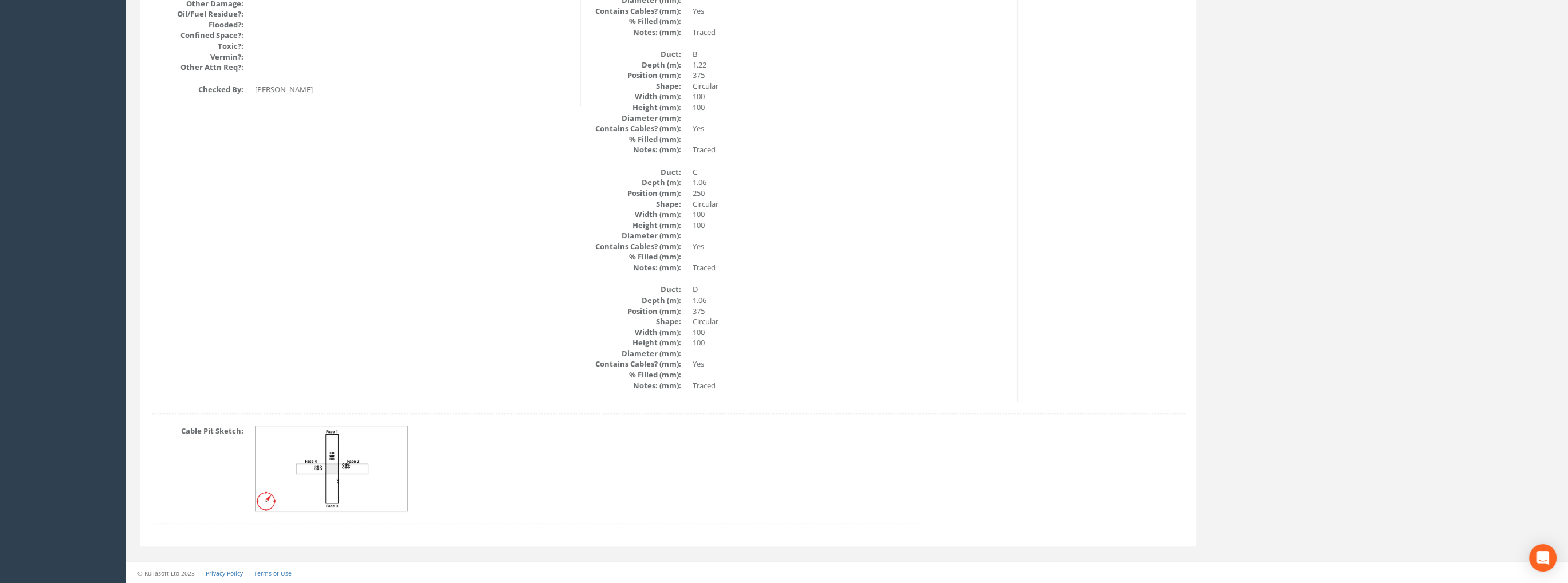
click at [361, 446] on img at bounding box center [332, 469] width 153 height 85
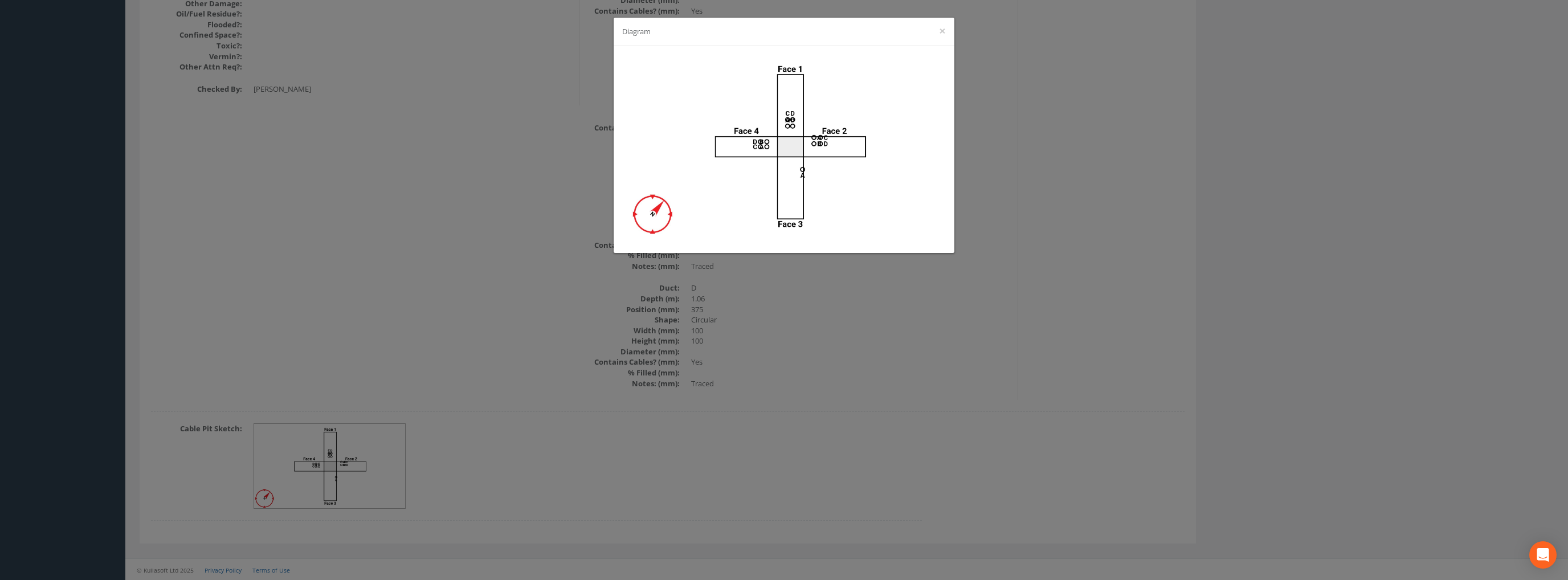
click at [1303, 202] on div "Diagram ×" at bounding box center [784, 290] width 1568 height 580
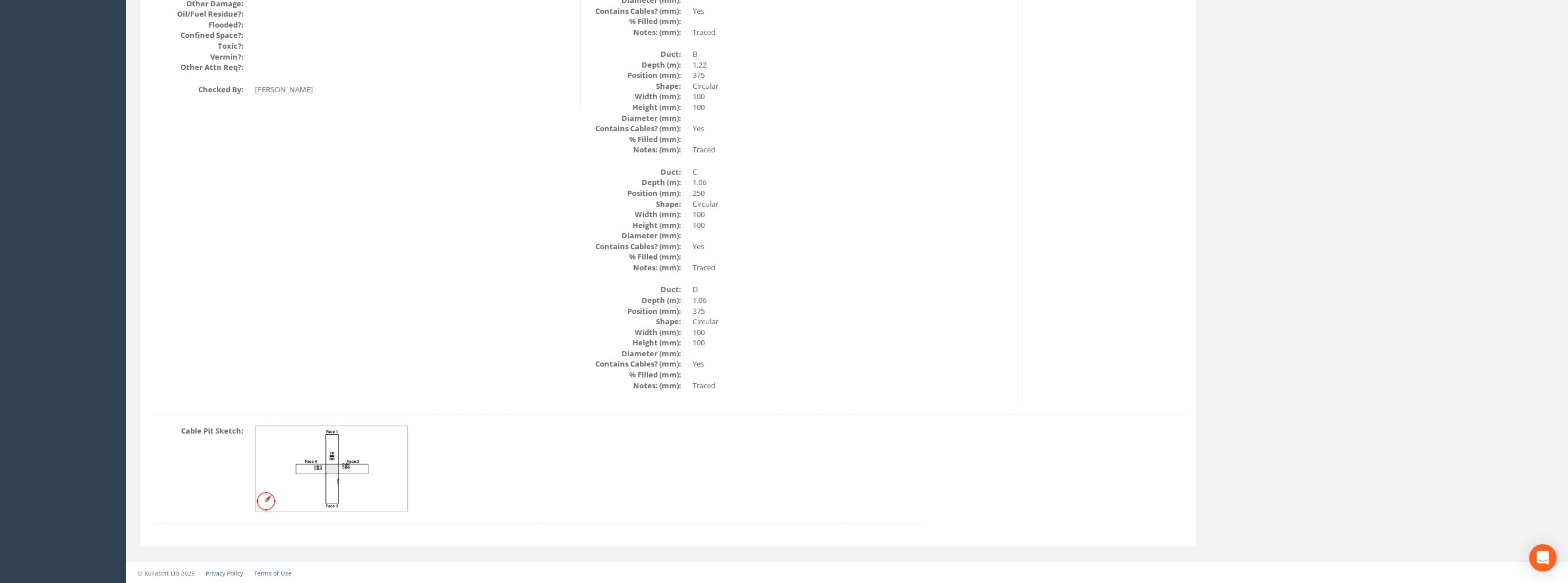
click at [353, 430] on img at bounding box center [332, 469] width 153 height 85
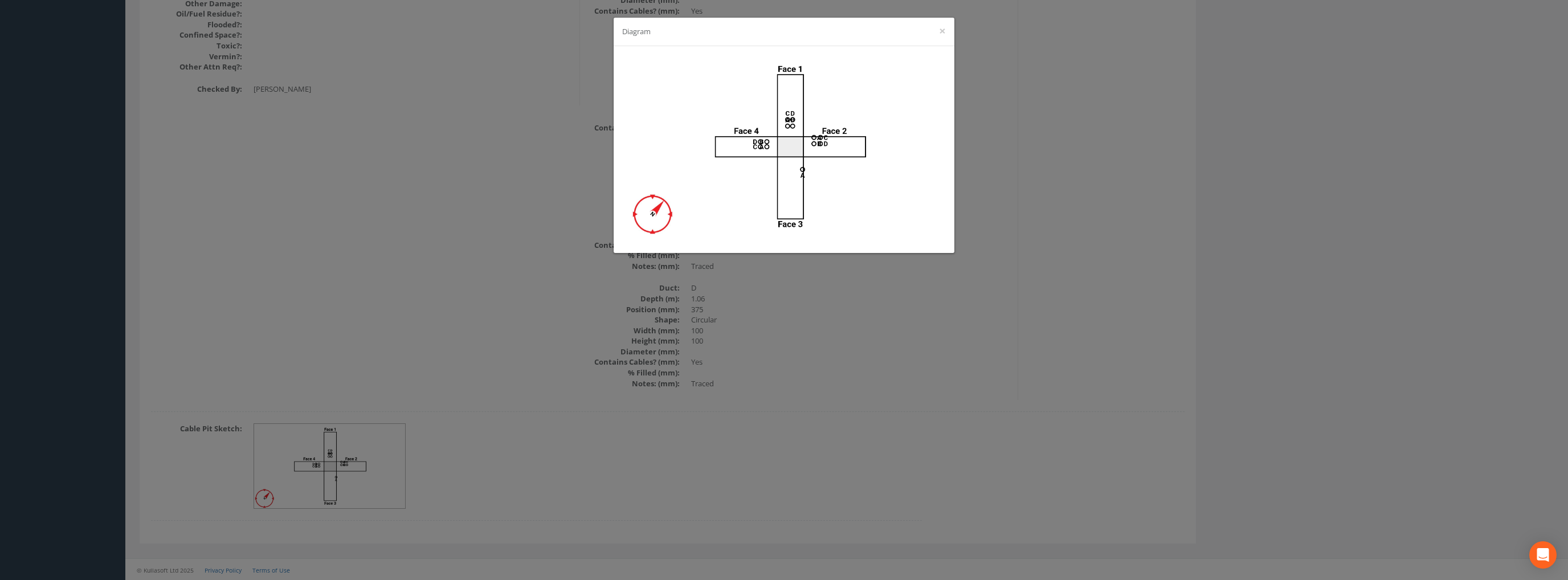
drag, startPoint x: 398, startPoint y: 161, endPoint x: 406, endPoint y: 188, distance: 28.2
click at [398, 161] on div "Diagram ×" at bounding box center [784, 290] width 1568 height 580
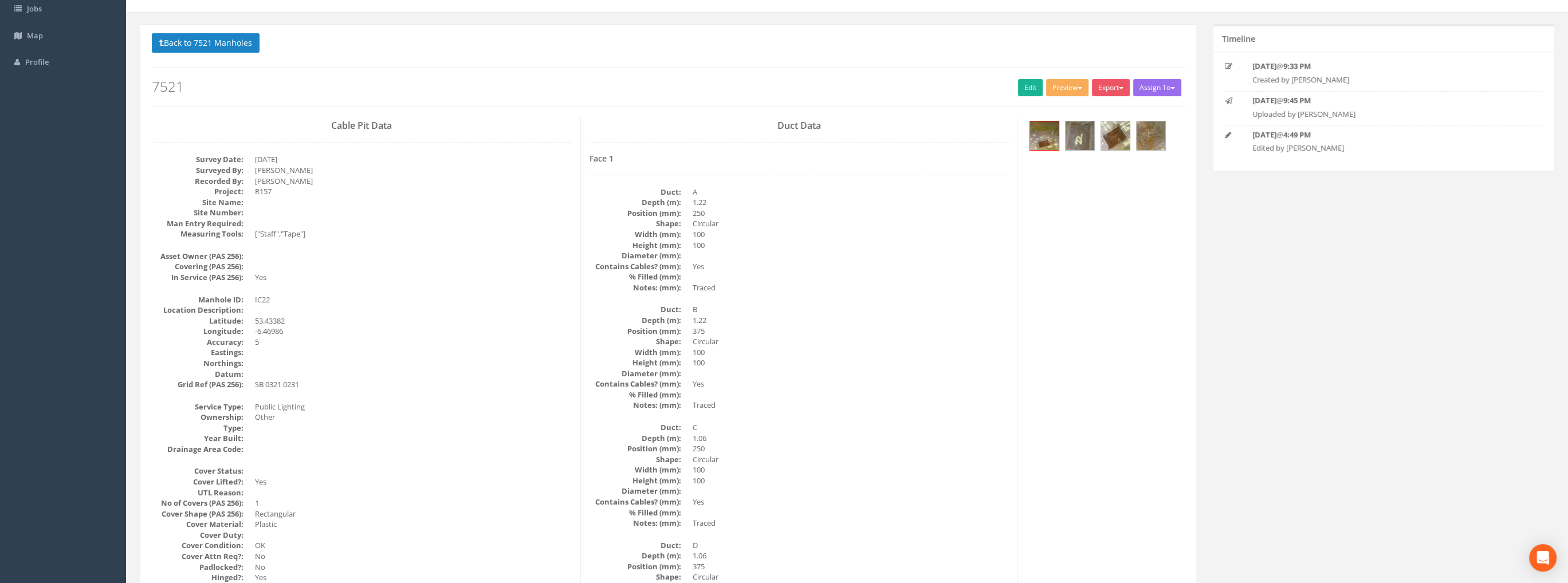
scroll to position [0, 0]
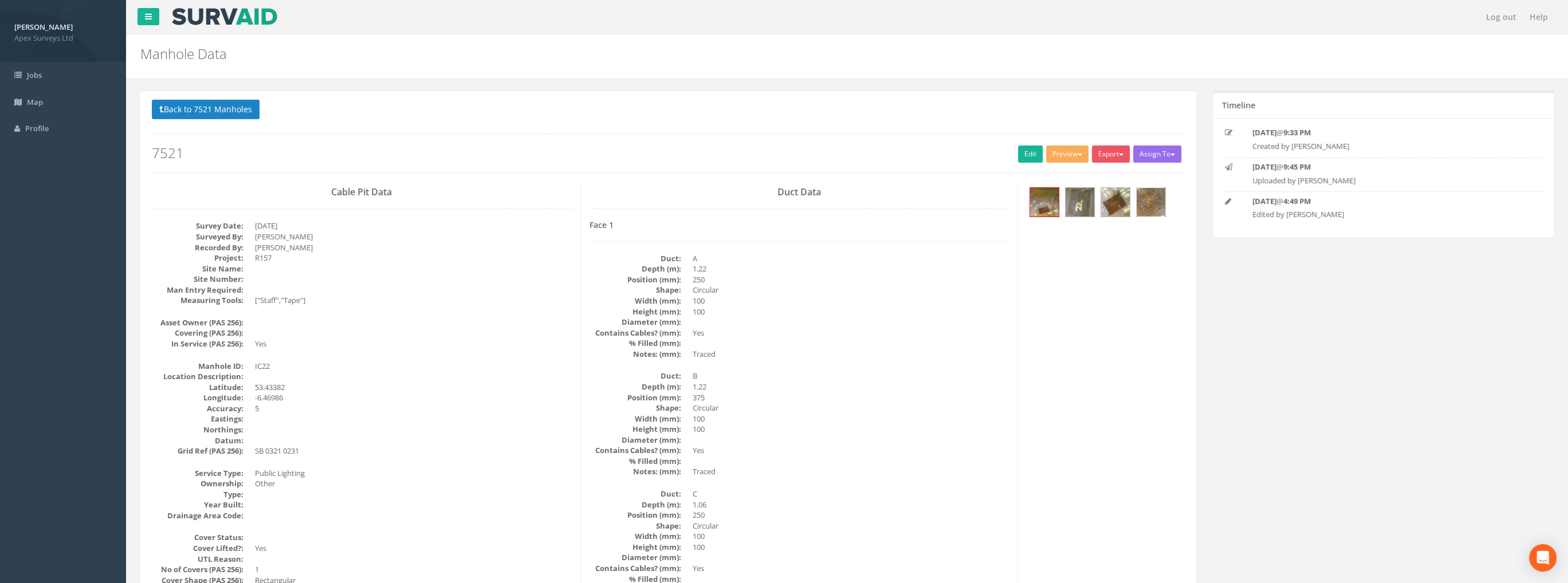
click at [1148, 197] on img at bounding box center [1151, 202] width 28 height 28
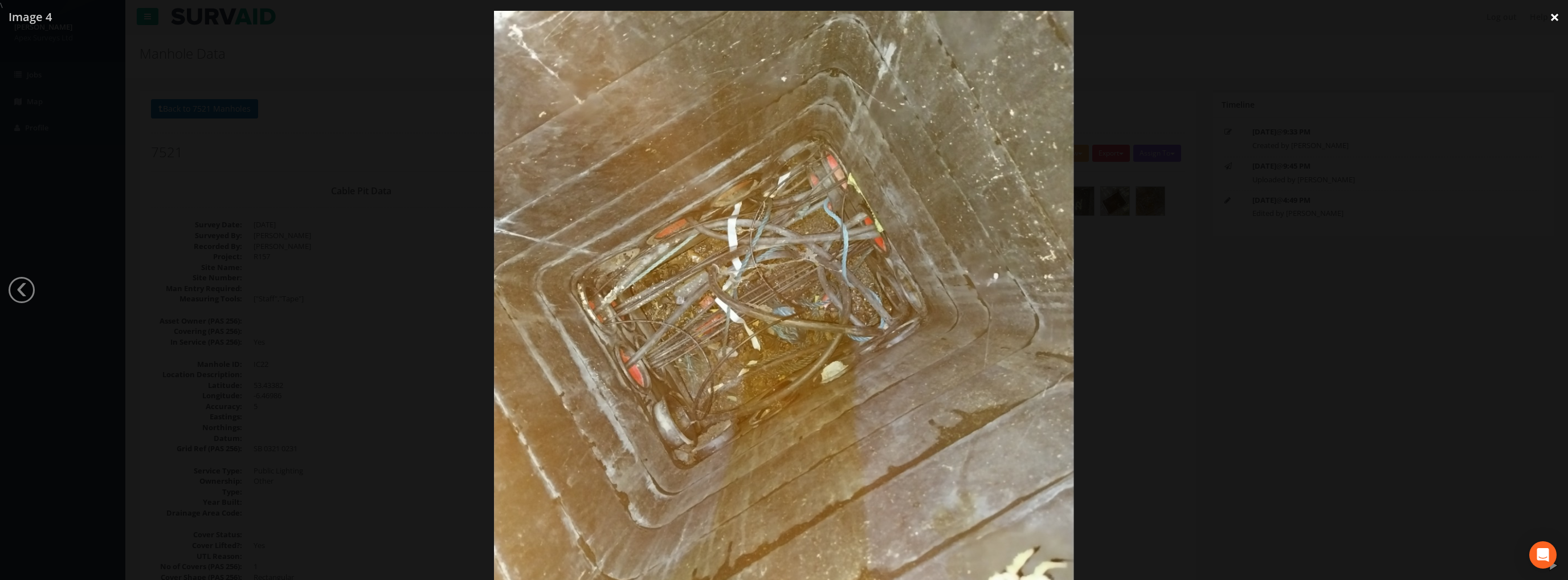
click at [1559, 18] on link "×" at bounding box center [1554, 17] width 27 height 34
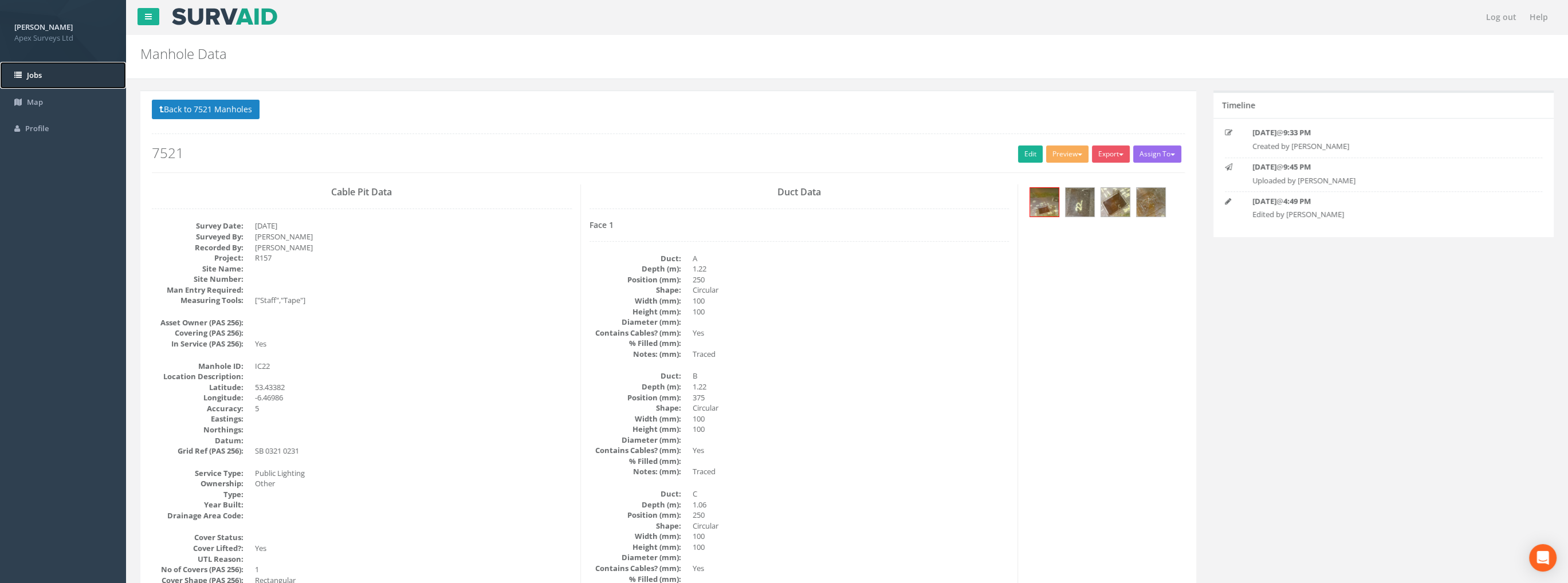
click at [30, 79] on span "Jobs" at bounding box center [35, 75] width 15 height 10
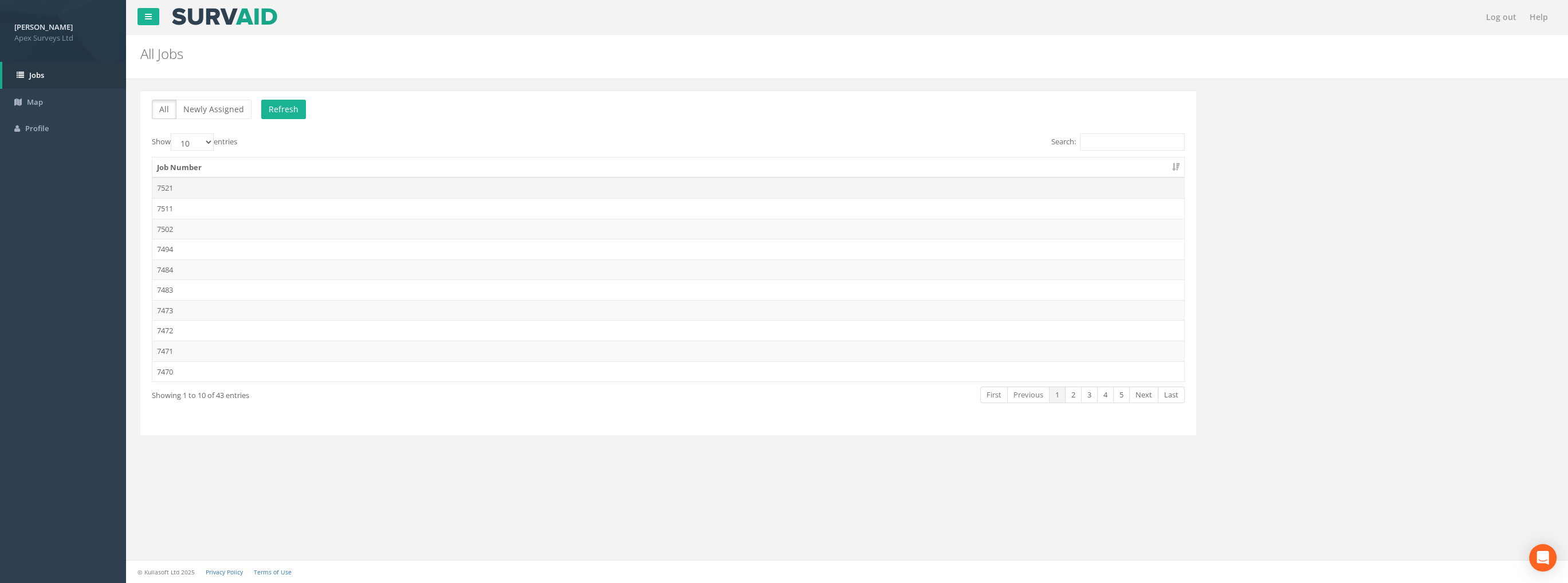
click at [165, 186] on td "7521" at bounding box center [668, 187] width 1032 height 20
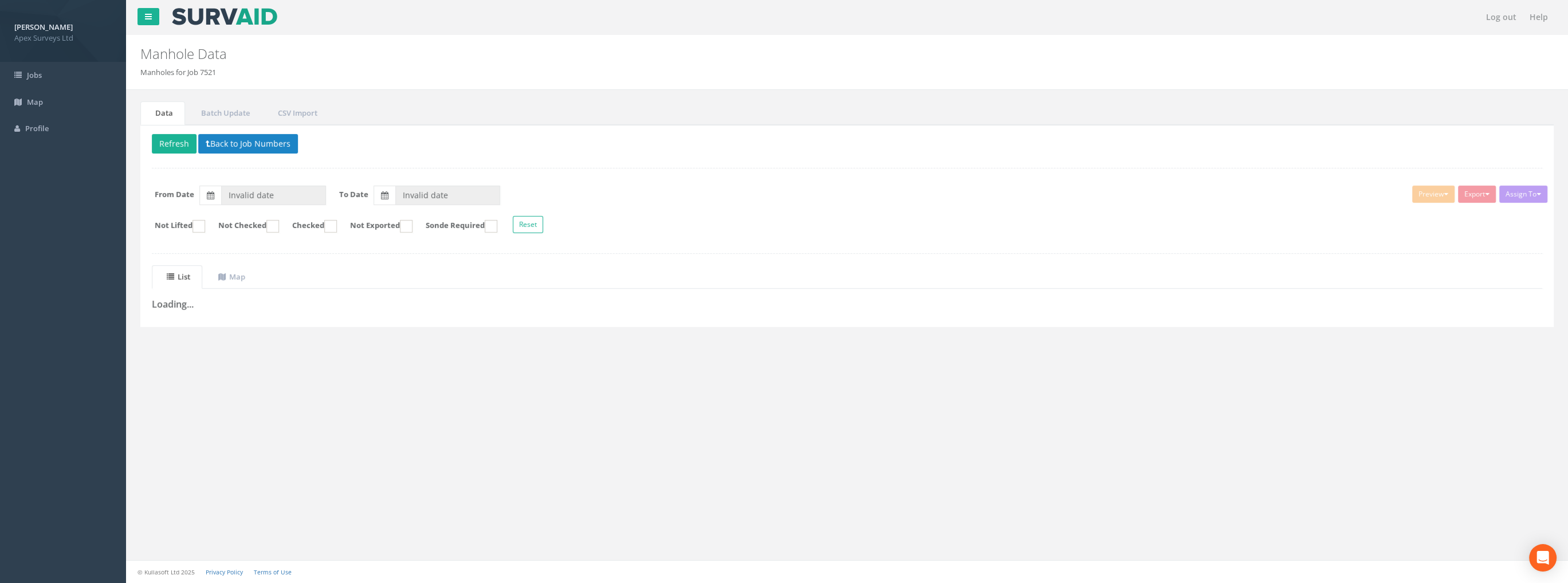
type input "[DATE]"
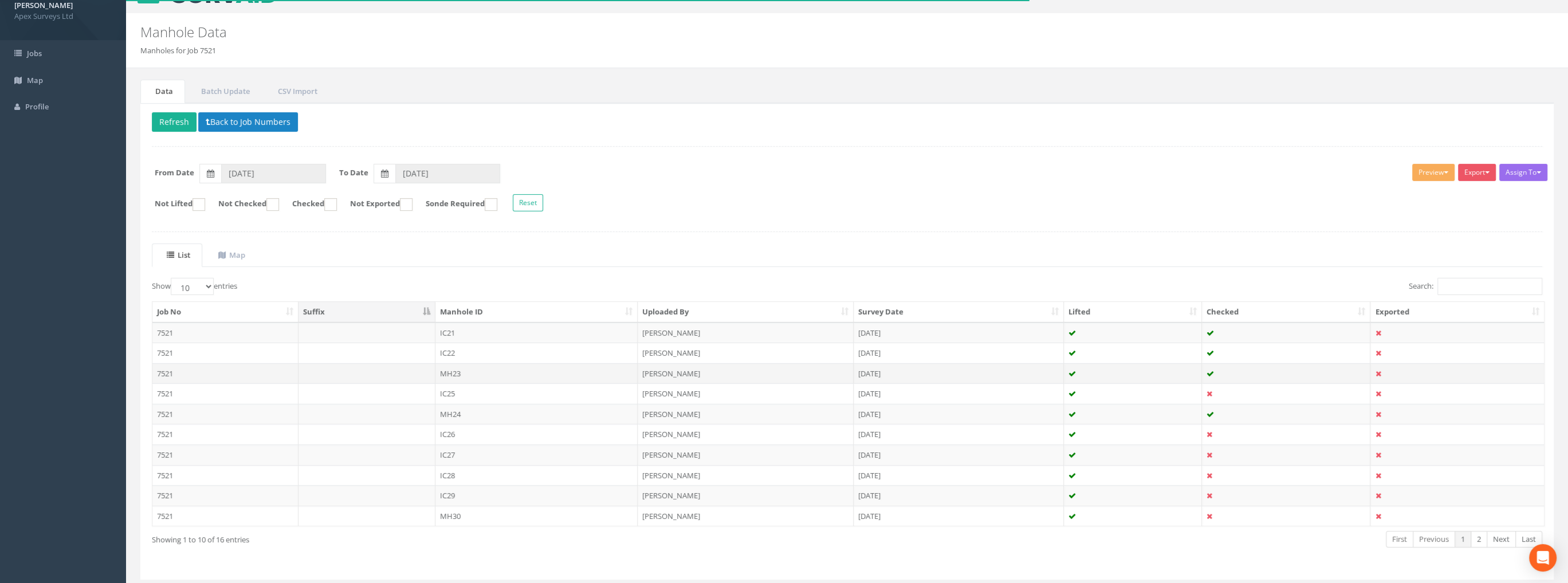
scroll to position [52, 0]
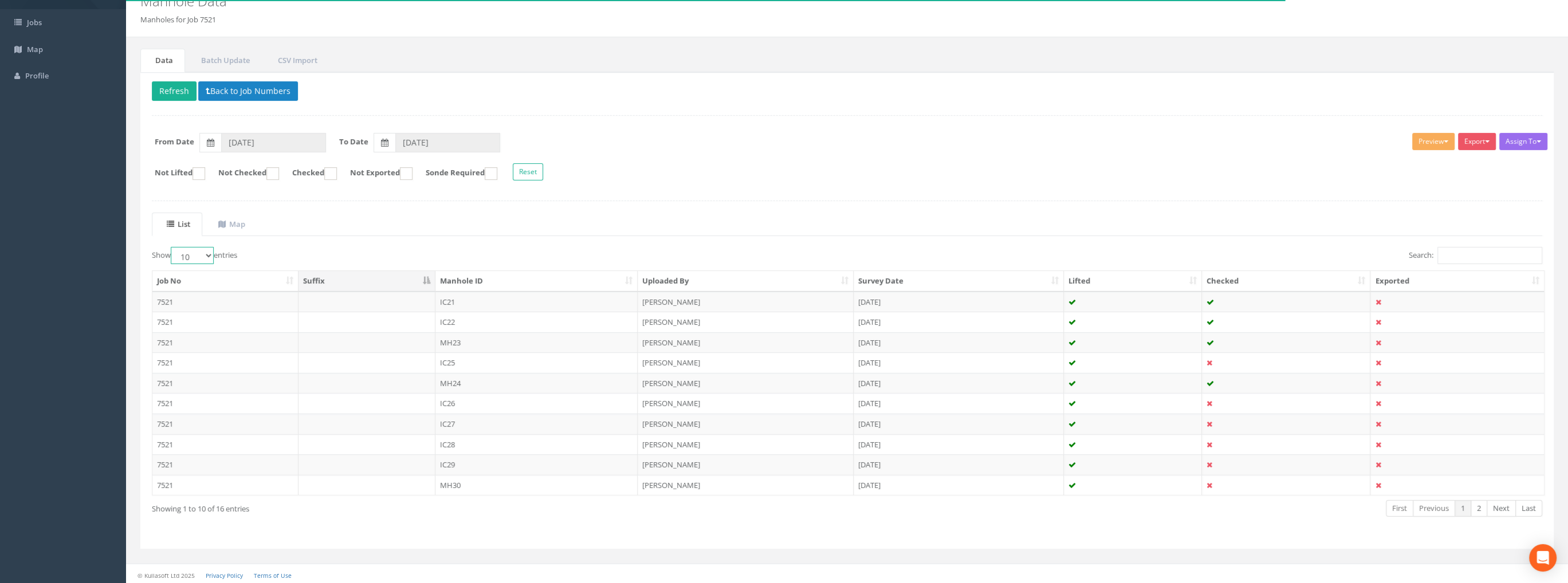
click at [190, 250] on select "10 25 50 100" at bounding box center [192, 256] width 43 height 17
select select "100"
click at [172, 247] on select "10 25 50 100" at bounding box center [192, 256] width 43 height 17
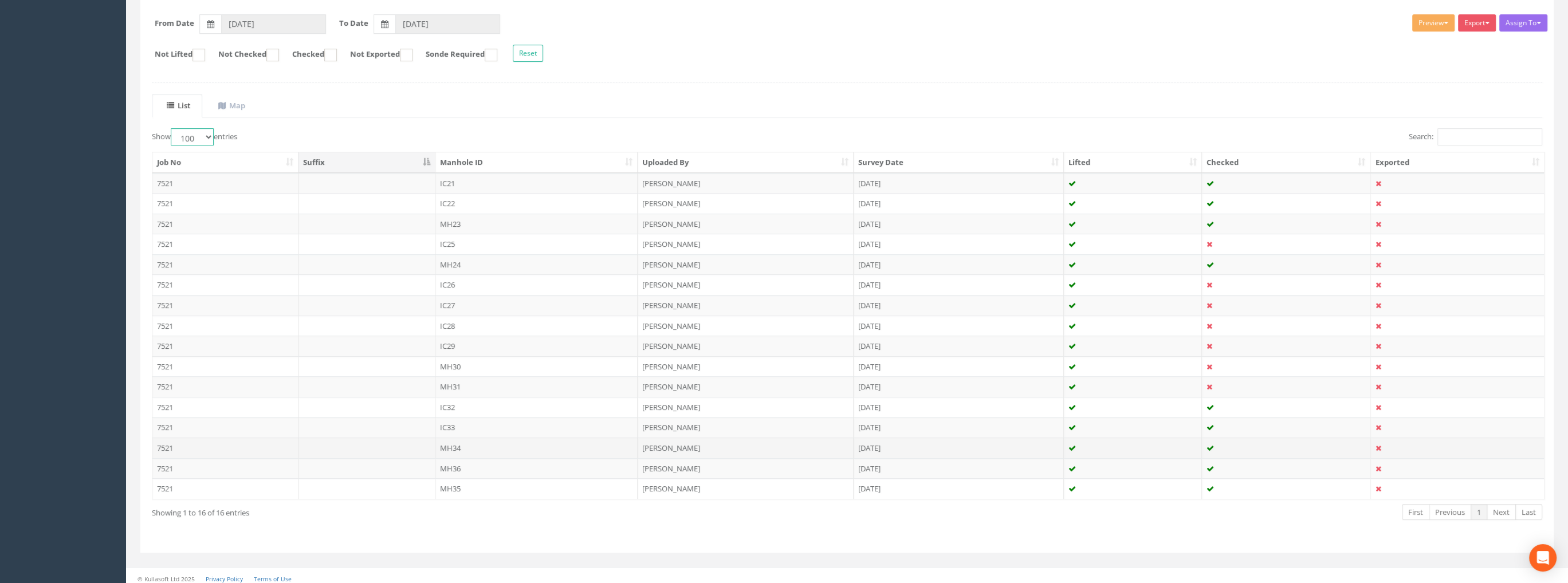
scroll to position [174, 0]
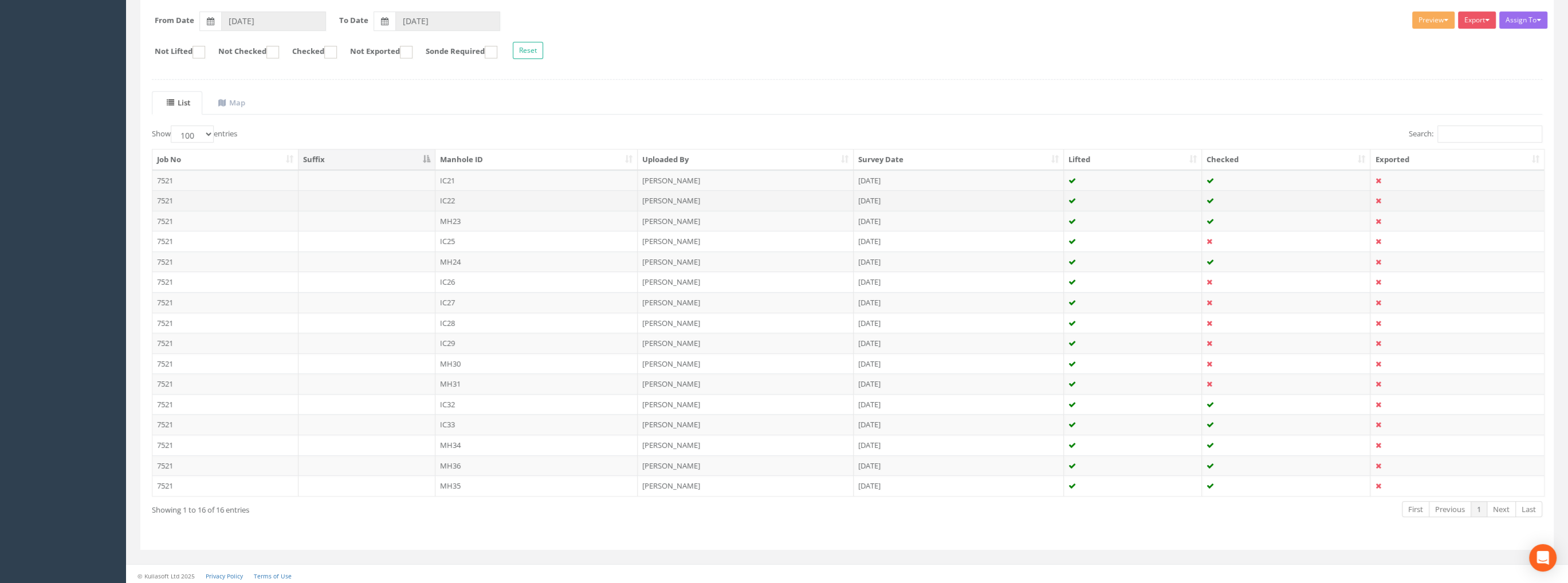
click at [445, 199] on td "IC22" at bounding box center [537, 200] width 203 height 20
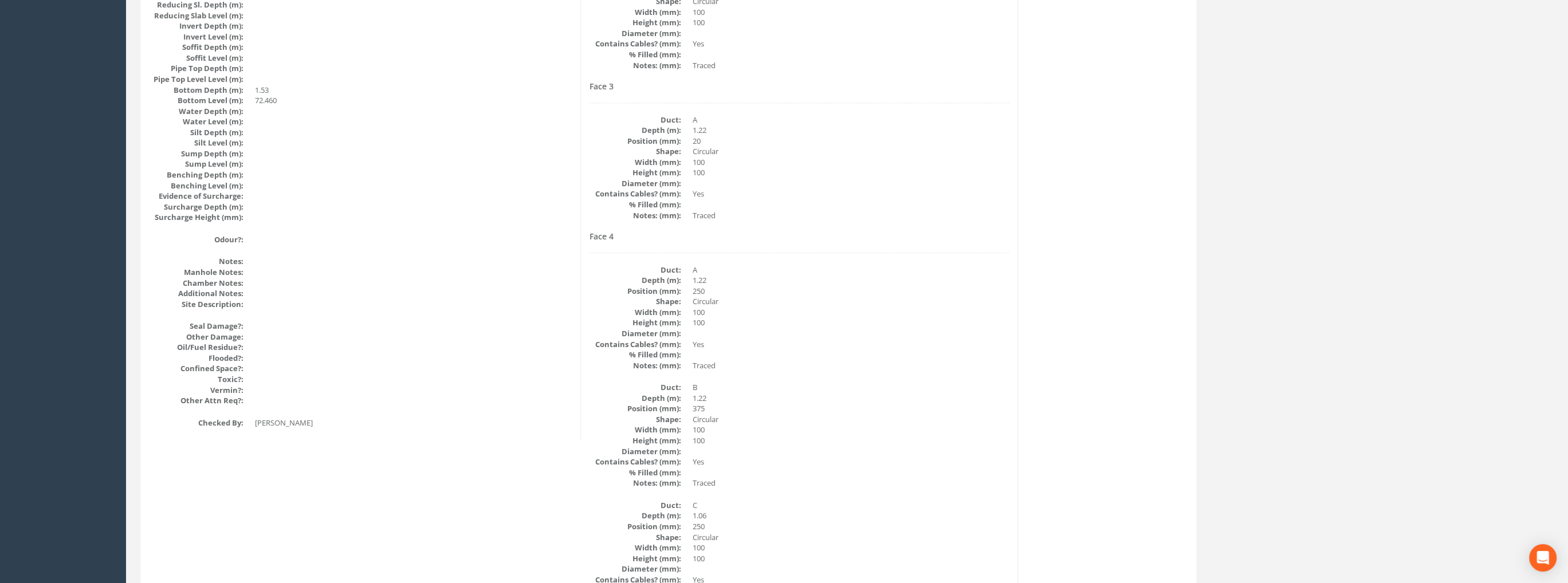
scroll to position [859, 0]
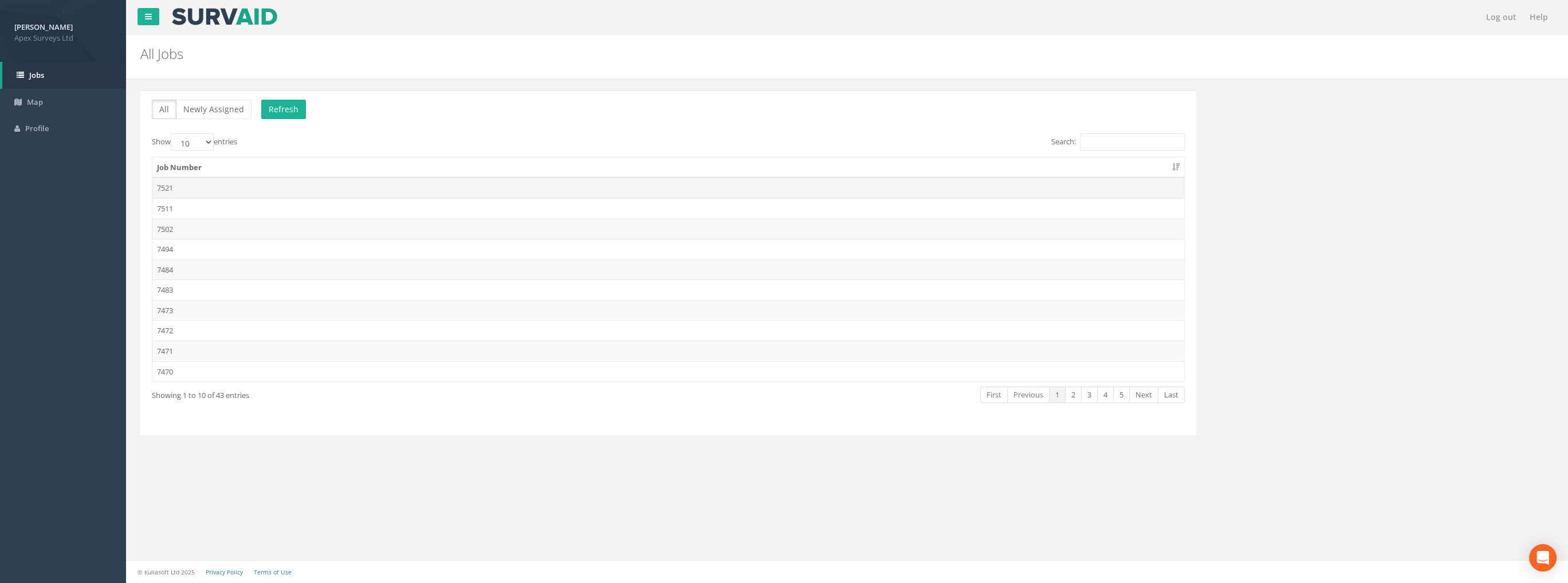
click at [175, 186] on td "7521" at bounding box center [668, 187] width 1032 height 20
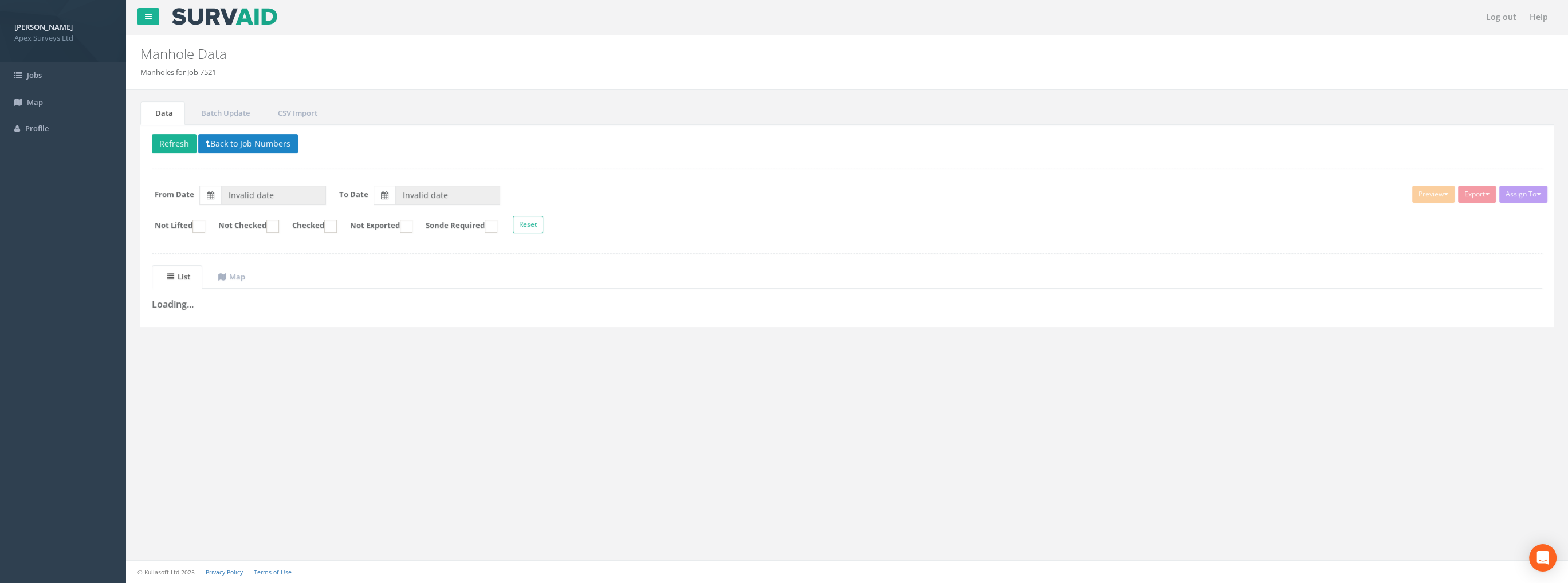
type input "[DATE]"
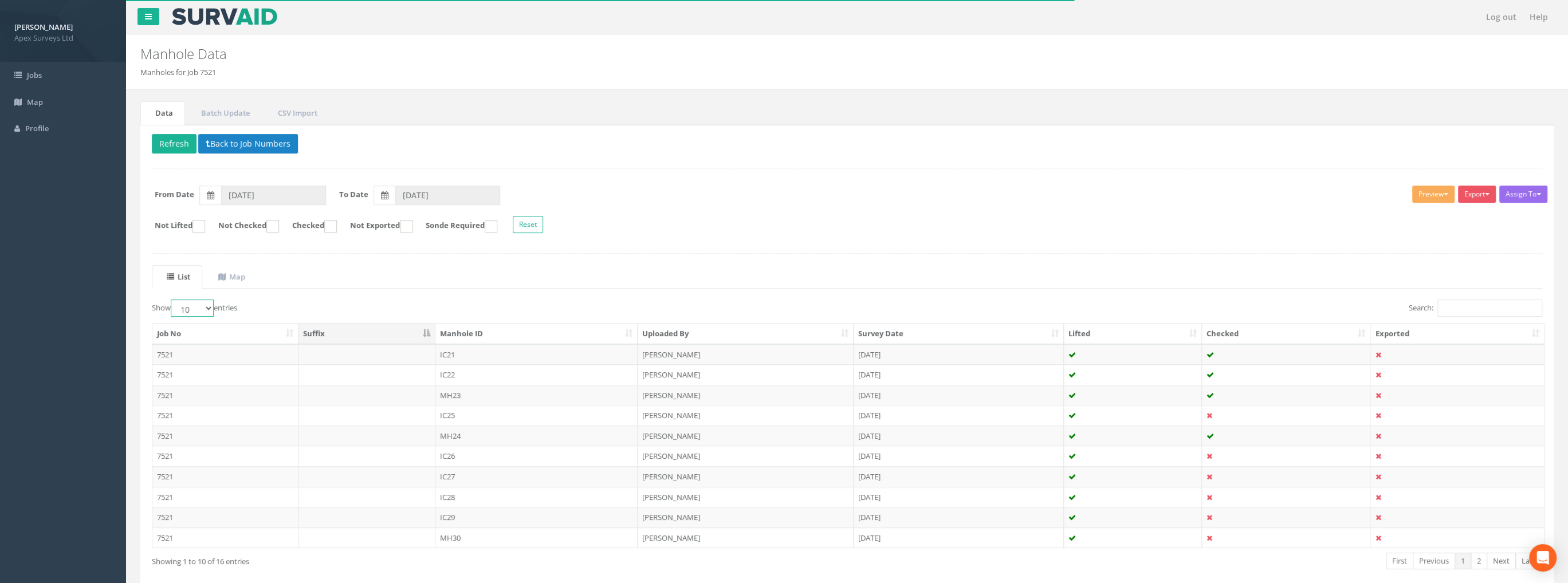
click at [185, 305] on select "10 25 50 100" at bounding box center [192, 308] width 43 height 17
select select "100"
click at [172, 300] on select "10 25 50 100" at bounding box center [192, 308] width 43 height 17
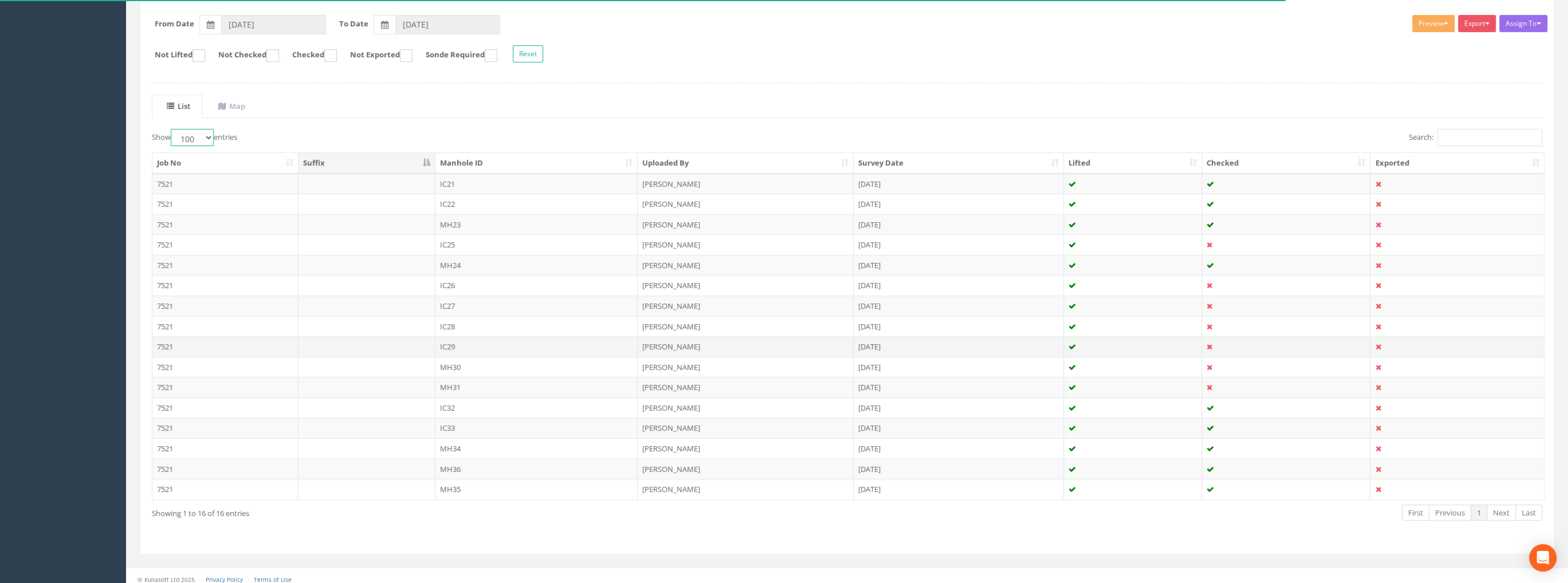
scroll to position [174, 0]
click at [451, 279] on td "IC26" at bounding box center [537, 282] width 203 height 20
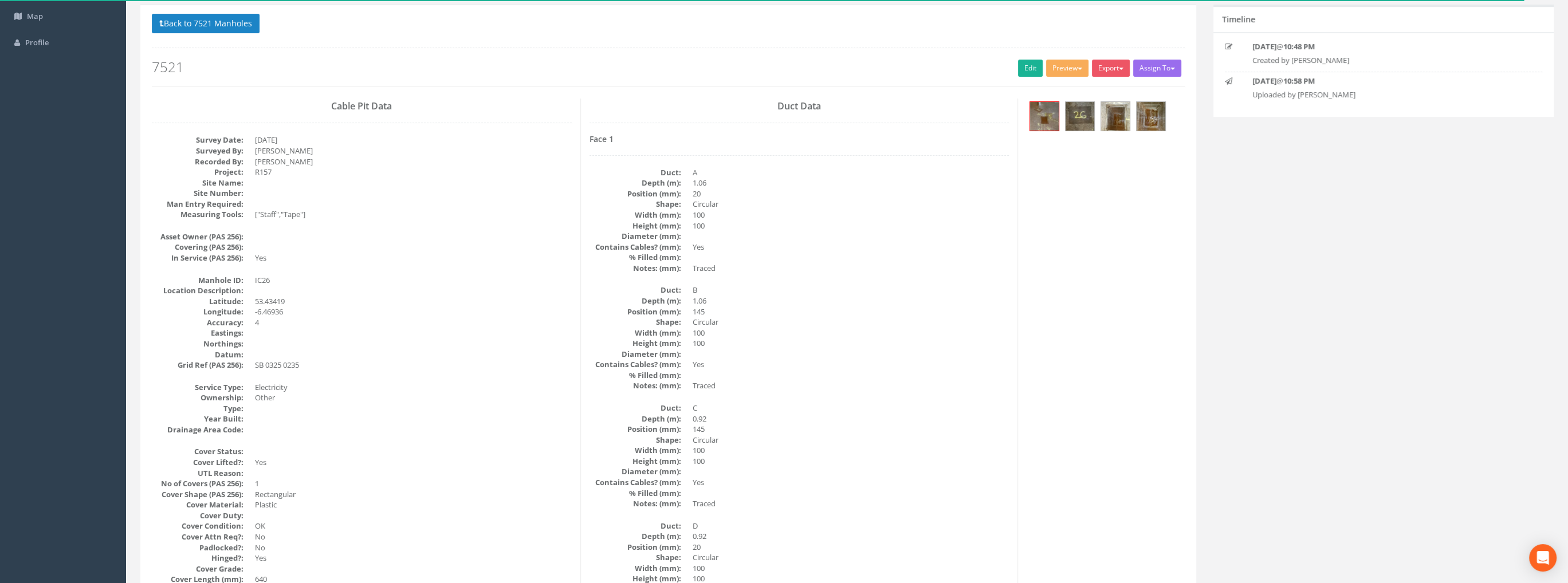
scroll to position [0, 0]
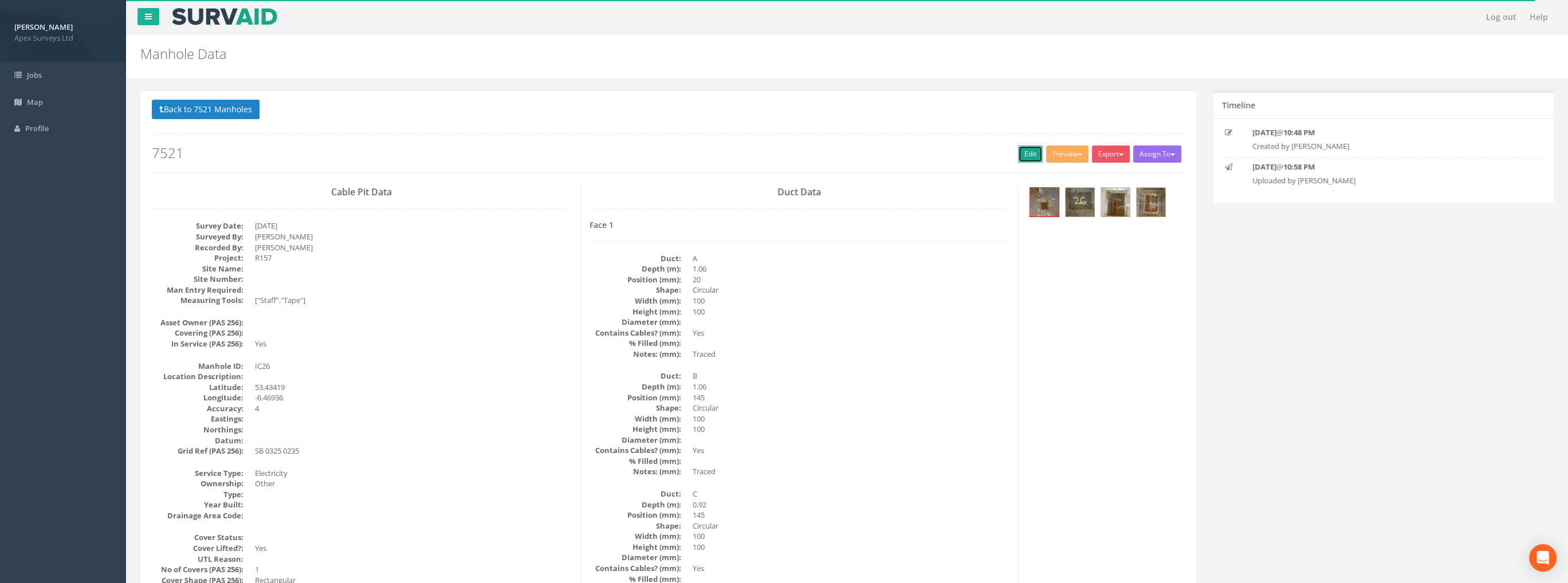
drag, startPoint x: 1026, startPoint y: 149, endPoint x: 376, endPoint y: 75, distance: 654.2
click at [1026, 149] on link "Edit" at bounding box center [1031, 154] width 25 height 17
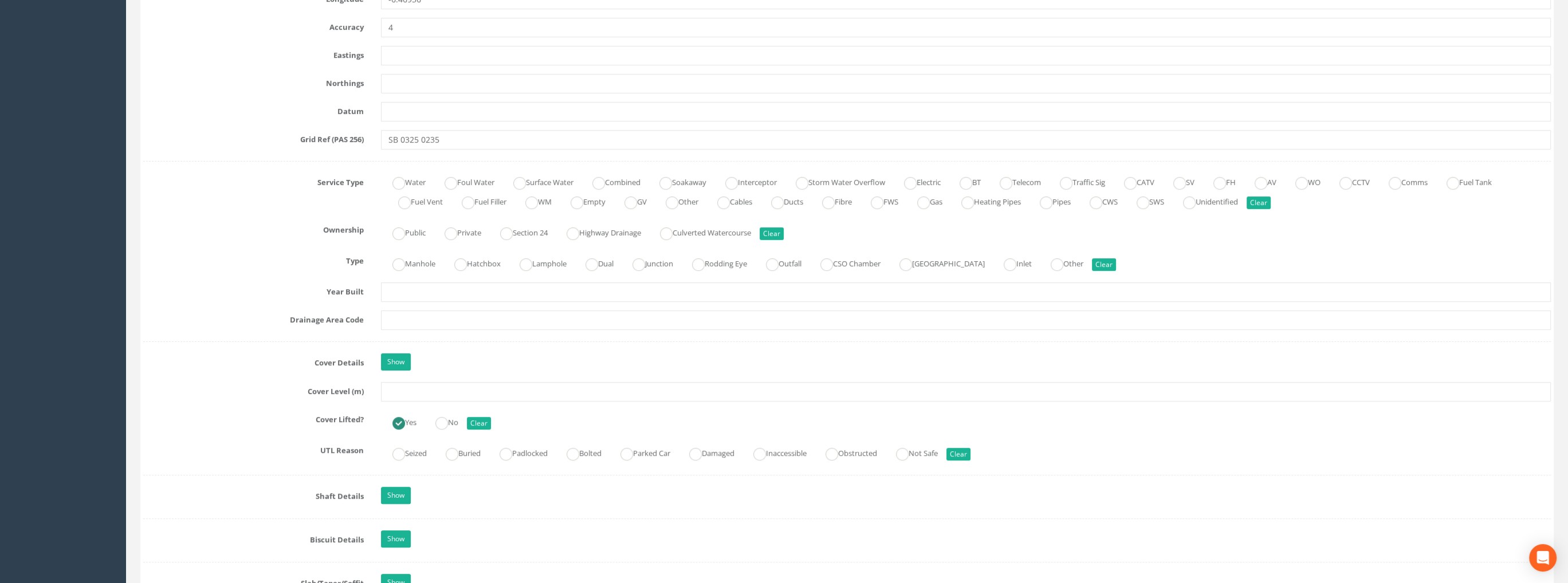
scroll to position [687, 0]
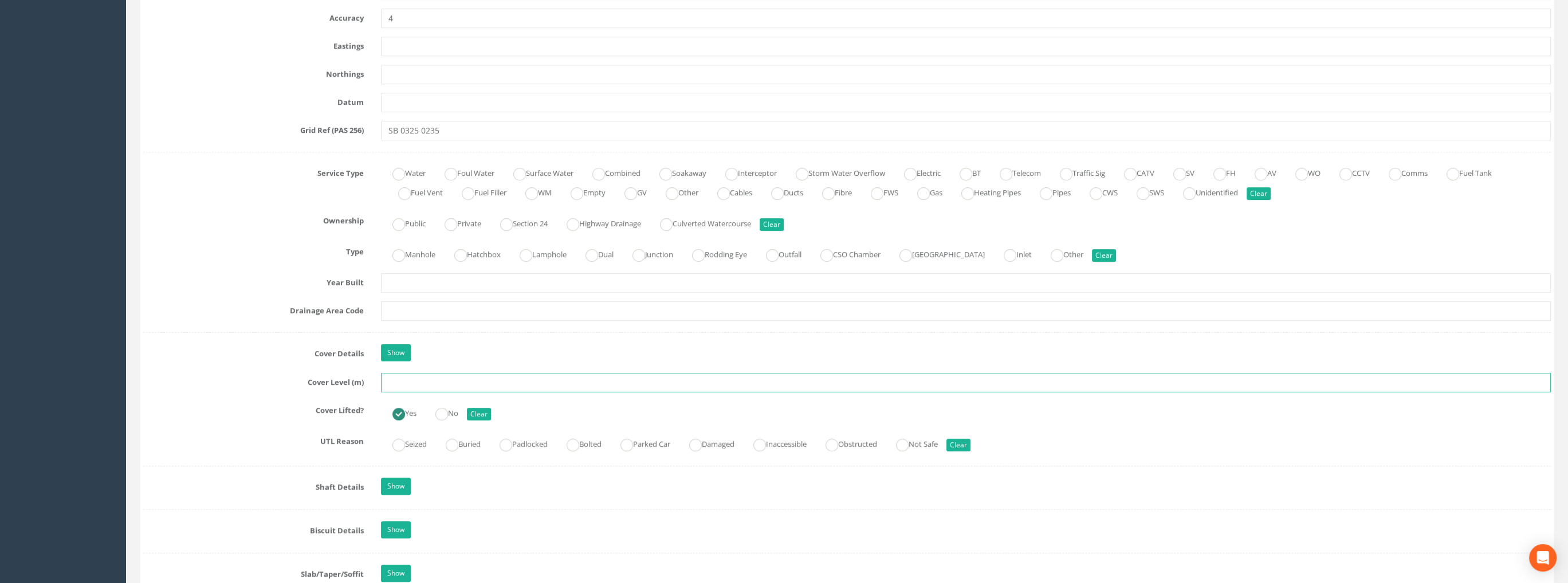
click at [390, 375] on input "text" at bounding box center [966, 383] width 1170 height 20
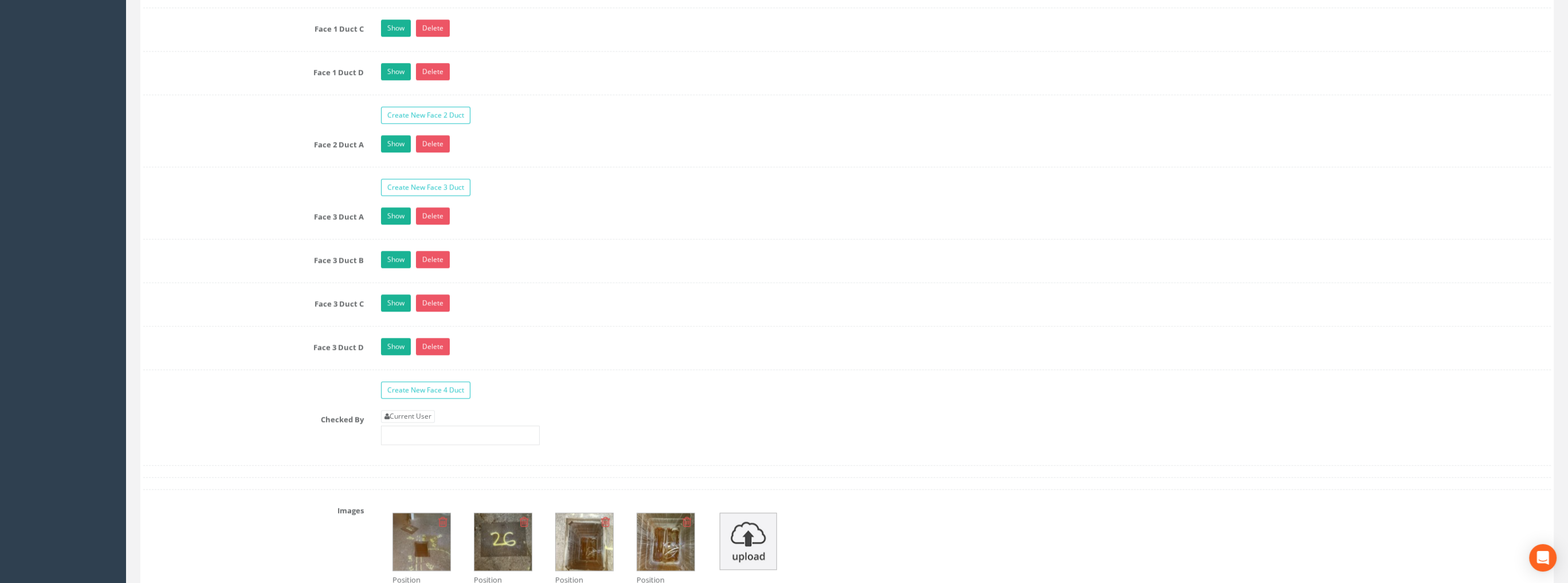
scroll to position [2119, 0]
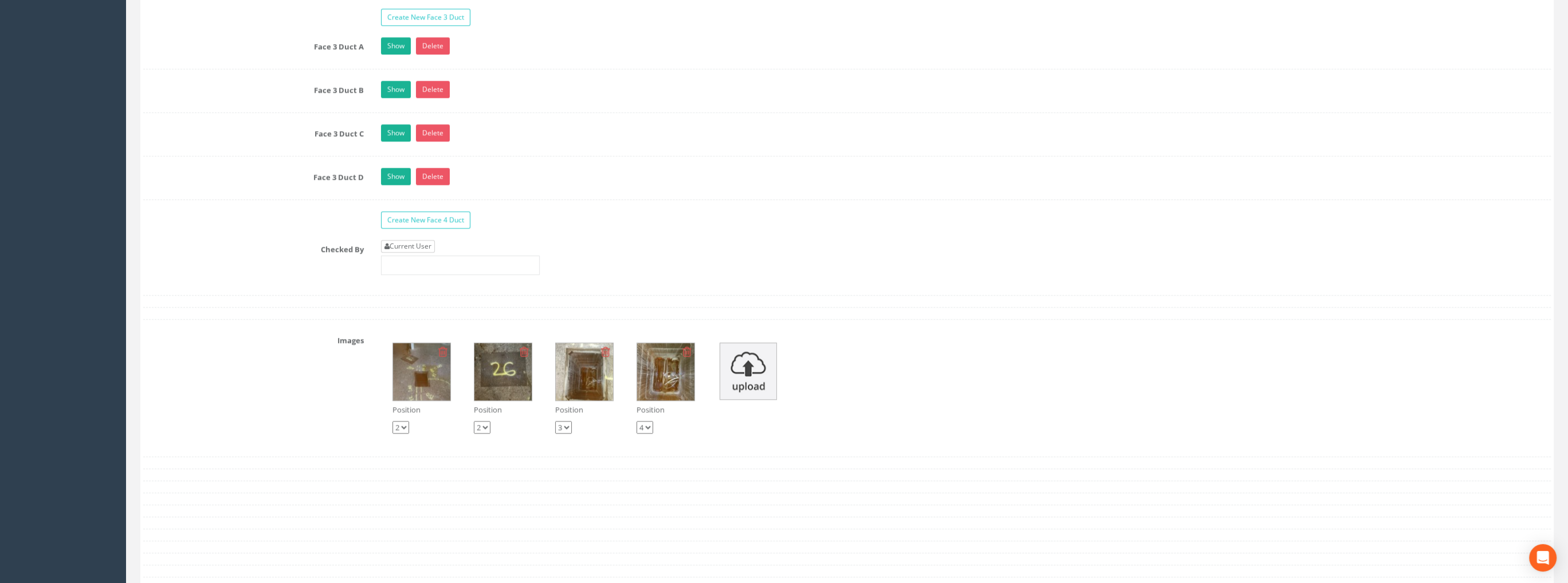
type input "73.50"
click at [412, 240] on link "Current User" at bounding box center [408, 246] width 54 height 12
type input "[PERSON_NAME]"
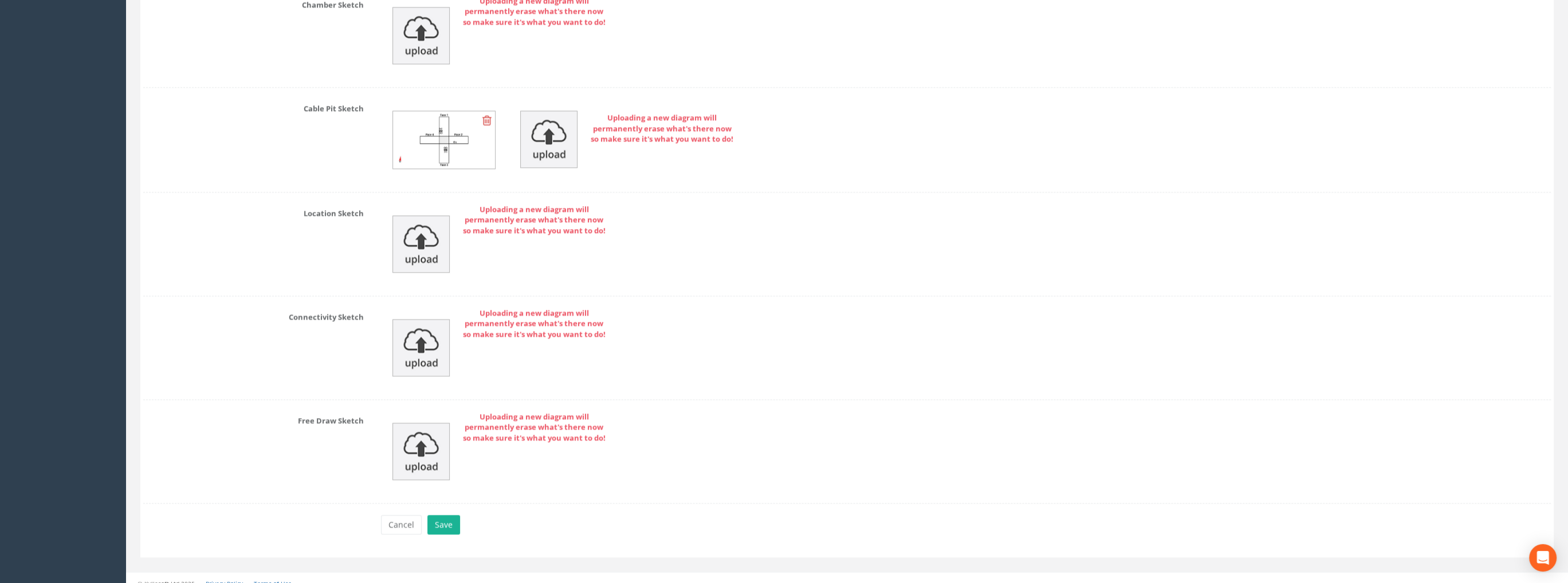
scroll to position [2751, 0]
click at [452, 513] on button "Save" at bounding box center [444, 522] width 33 height 20
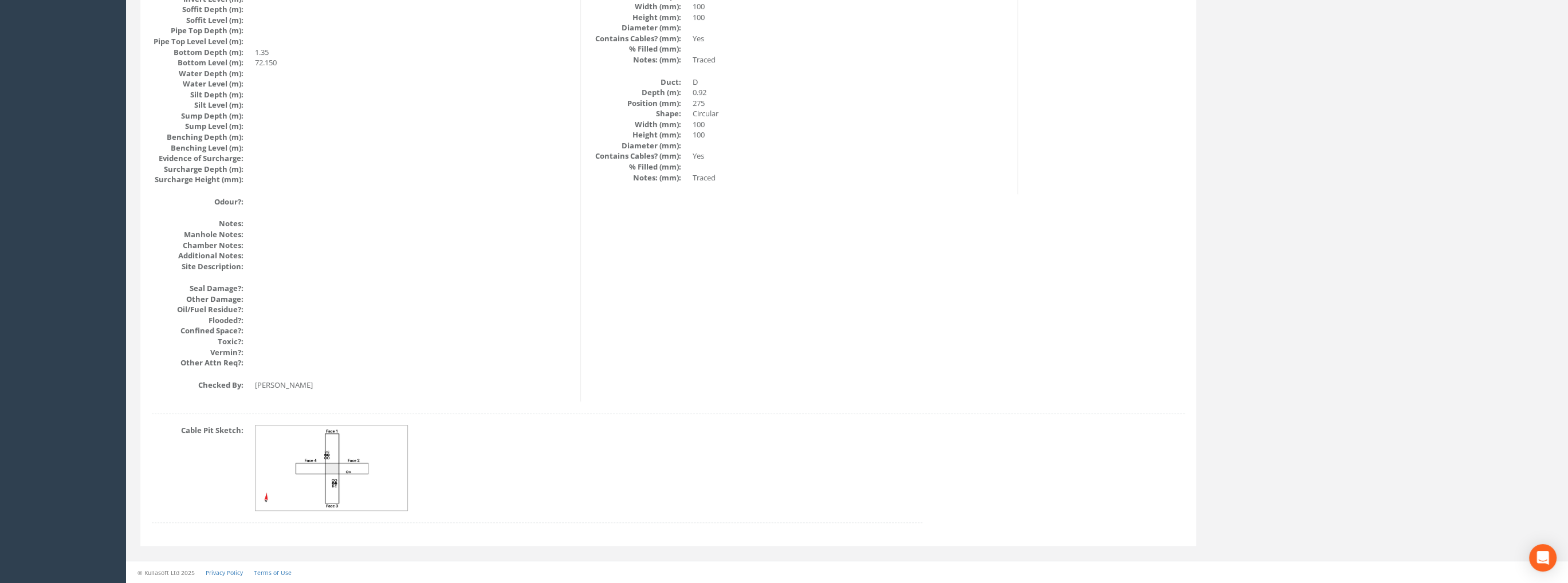
scroll to position [1183, 0]
